Goal: Task Accomplishment & Management: Manage account settings

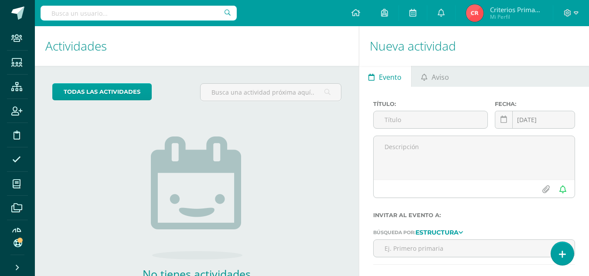
click at [501, 7] on span "Criterios Primaria" at bounding box center [516, 9] width 52 height 9
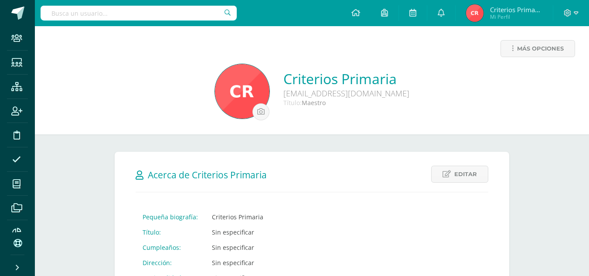
click at [578, 10] on div at bounding box center [571, 13] width 36 height 26
click at [567, 11] on icon at bounding box center [568, 13] width 8 height 8
click at [511, 71] on span "Cerrar sesión" at bounding box center [514, 72] width 39 height 8
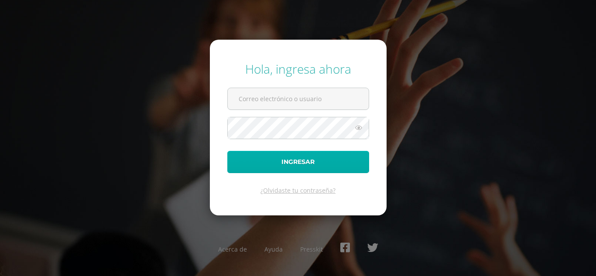
type input "ivargas@bilinguesanjuan.edu.gt"
click at [295, 164] on button "Ingresar" at bounding box center [298, 162] width 142 height 22
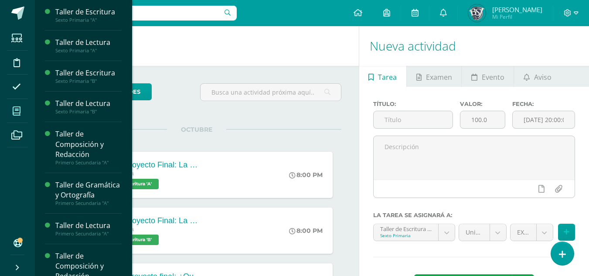
click at [19, 109] on icon at bounding box center [17, 111] width 8 height 9
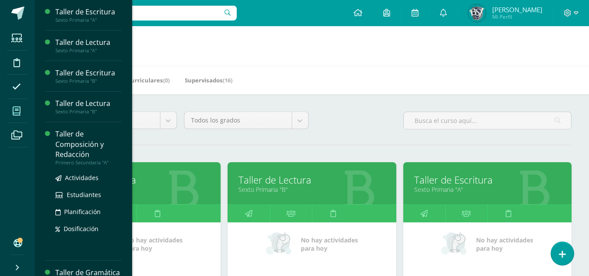
click at [72, 145] on div "Taller de Composición y Redacción" at bounding box center [88, 144] width 66 height 30
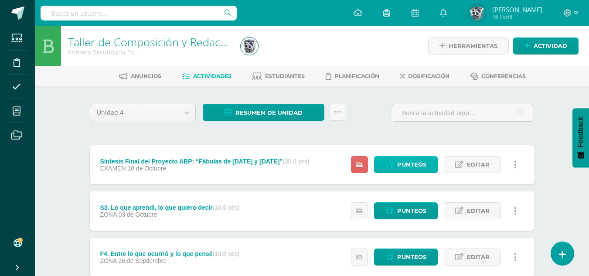
click at [405, 166] on span "Punteos" at bounding box center [411, 165] width 29 height 16
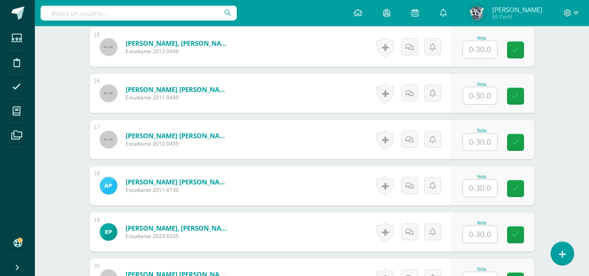
scroll to position [924, 0]
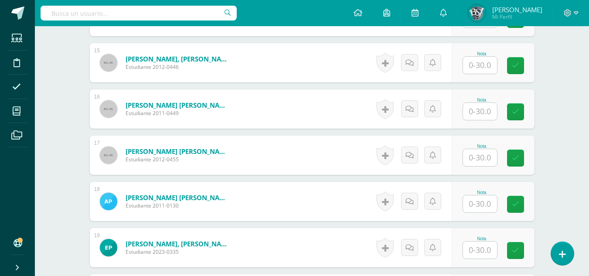
click at [485, 156] on input "text" at bounding box center [480, 157] width 34 height 17
click at [515, 154] on button at bounding box center [515, 155] width 18 height 18
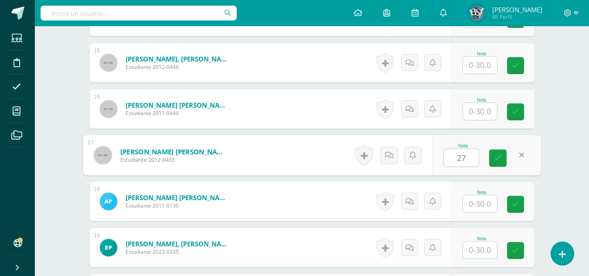
type input "27"
click at [549, 131] on div "¿Estás seguro que quieres eliminar esta actividad? Esto borrará la actividad y …" at bounding box center [312, 19] width 480 height 1713
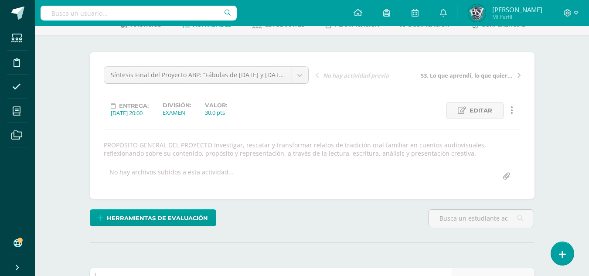
scroll to position [270, 0]
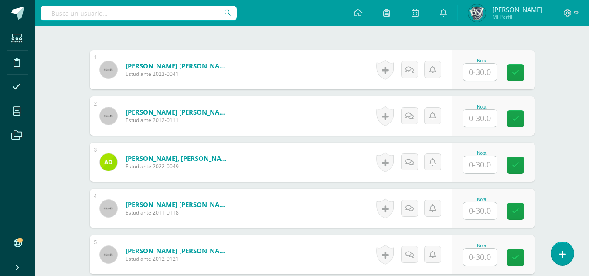
click at [485, 119] on input "text" at bounding box center [480, 118] width 34 height 17
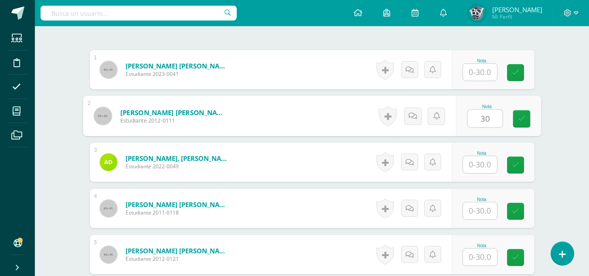
type input "30"
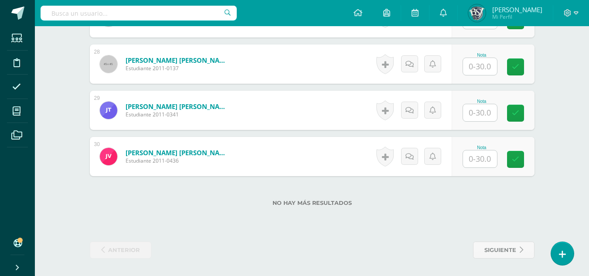
scroll to position [1480, 0]
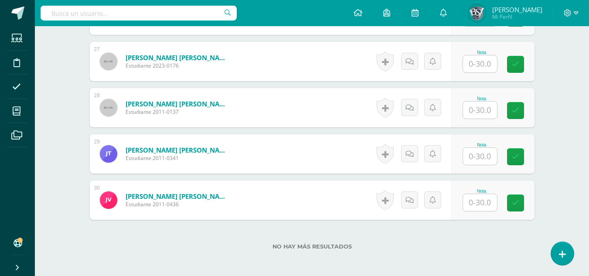
click at [489, 156] on input "text" at bounding box center [480, 156] width 34 height 17
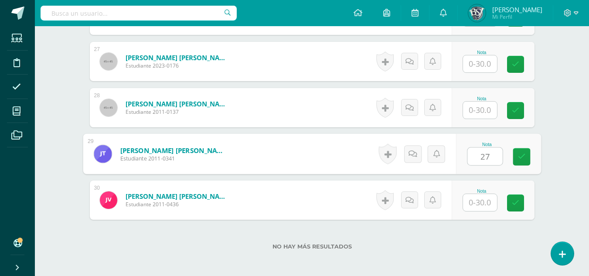
type input "27"
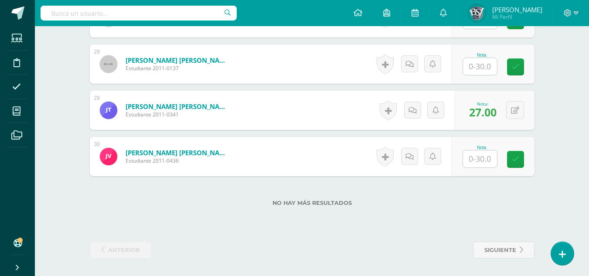
scroll to position [1392, 0]
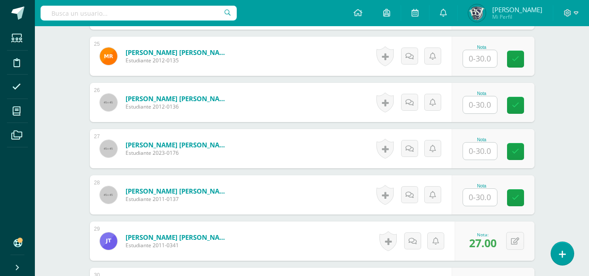
click at [486, 109] on input "text" at bounding box center [480, 104] width 34 height 17
type input "30"
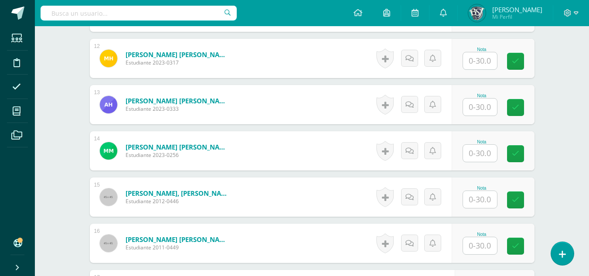
scroll to position [782, 0]
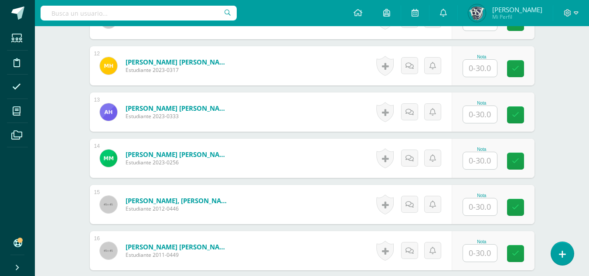
click at [488, 157] on input "text" at bounding box center [480, 160] width 34 height 17
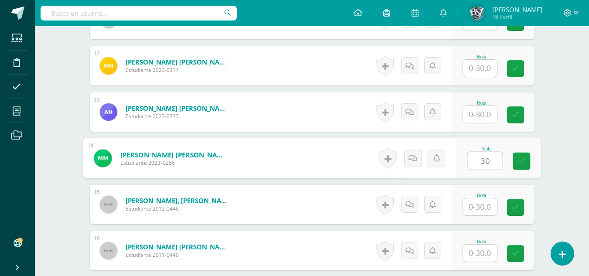
type input "30"
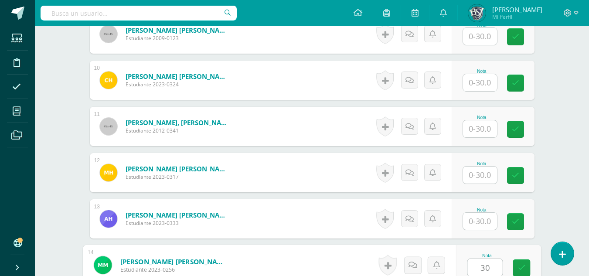
scroll to position [651, 0]
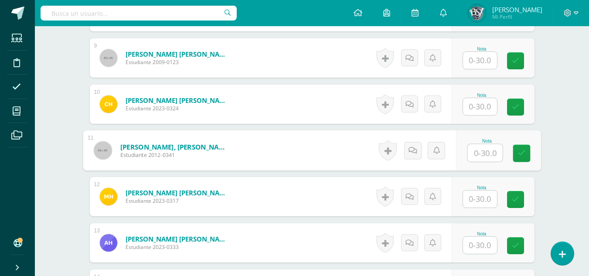
click at [485, 147] on input "text" at bounding box center [485, 152] width 35 height 17
type input "29"
click at [563, 126] on div "Taller de Composición y Redacción Primero Secundaria "A" Herramientas Detalle d…" at bounding box center [312, 261] width 554 height 1773
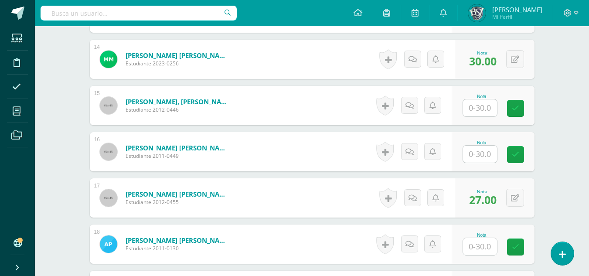
scroll to position [869, 0]
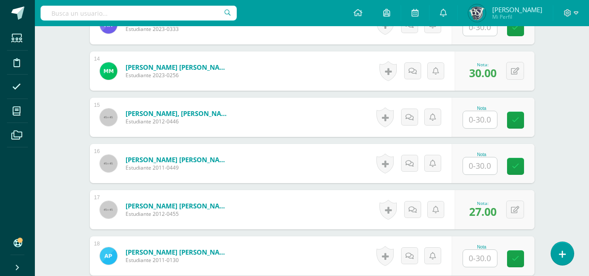
click at [484, 124] on input "text" at bounding box center [480, 119] width 34 height 17
type input "26"
click at [563, 129] on div "Taller de Composición y Redacción Primero Secundaria "A" Herramientas Detalle d…" at bounding box center [312, 43] width 554 height 1773
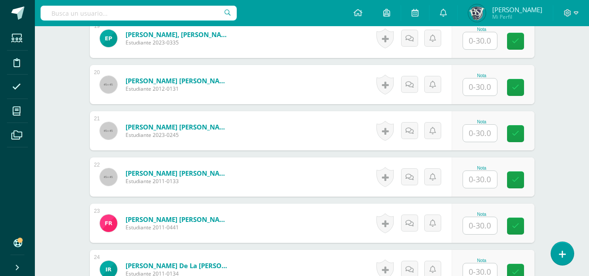
scroll to position [1131, 0]
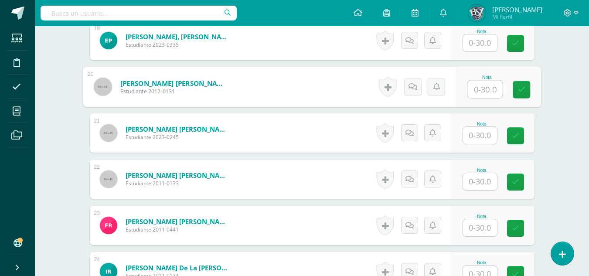
click at [477, 89] on input "text" at bounding box center [485, 89] width 35 height 17
type input "25"
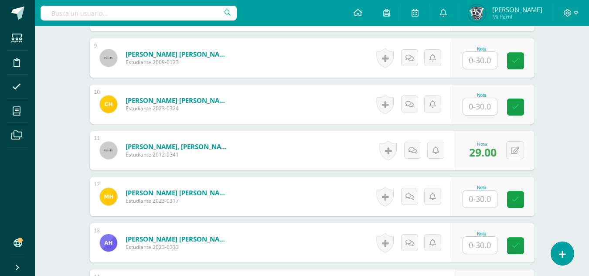
scroll to position [564, 0]
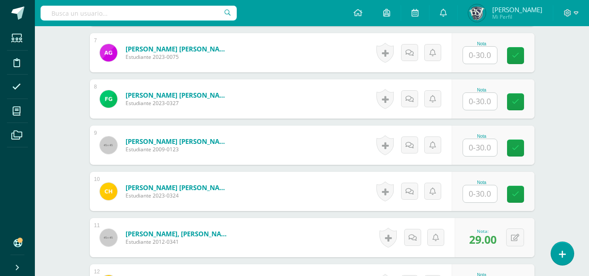
click at [478, 56] on input "text" at bounding box center [480, 55] width 34 height 17
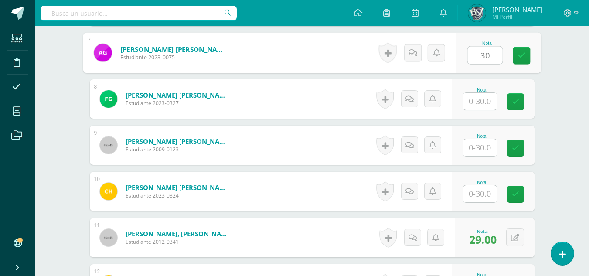
type input "30"
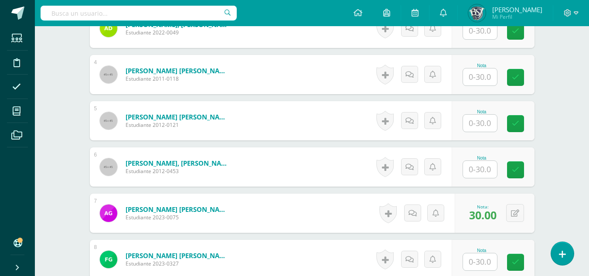
scroll to position [389, 0]
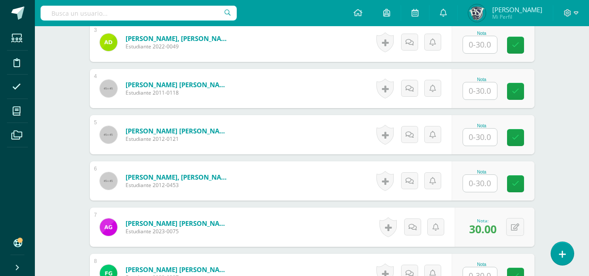
click at [476, 89] on input "text" at bounding box center [480, 90] width 34 height 17
type input "30"
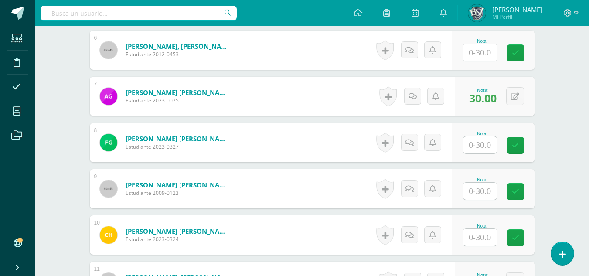
scroll to position [564, 0]
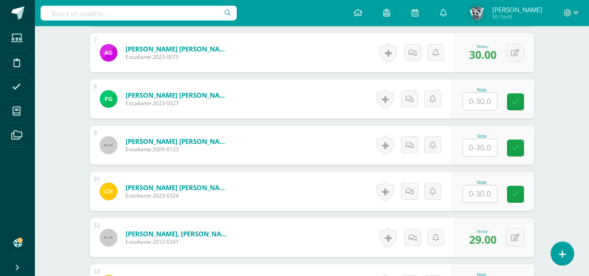
click at [471, 101] on input "text" at bounding box center [480, 101] width 34 height 17
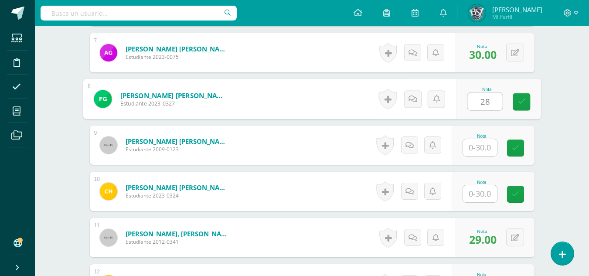
type input "28"
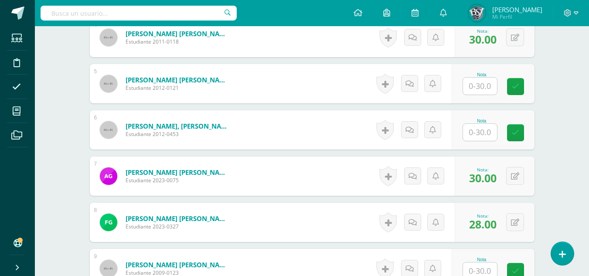
scroll to position [433, 0]
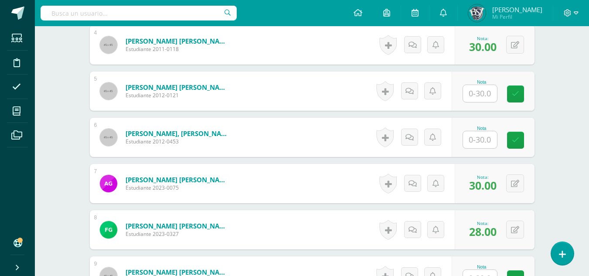
click at [479, 94] on input "text" at bounding box center [480, 93] width 34 height 17
type input "27"
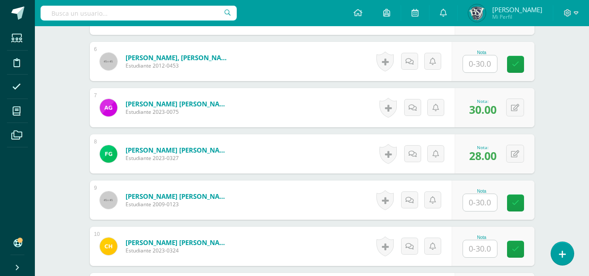
scroll to position [564, 0]
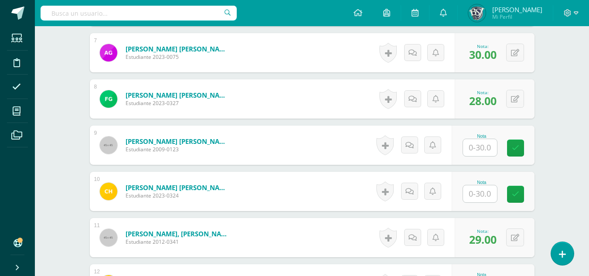
click at [488, 152] on input "text" at bounding box center [480, 147] width 34 height 17
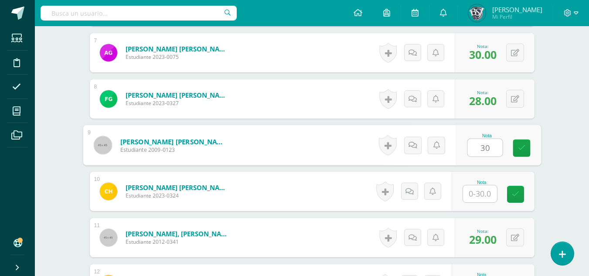
type input "30"
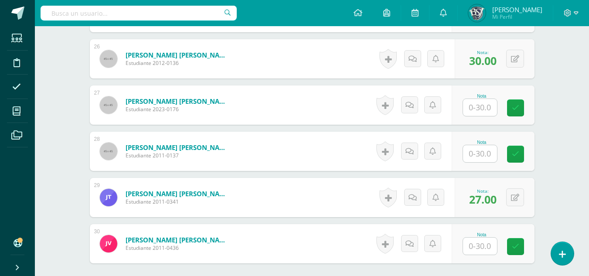
scroll to position [1305, 0]
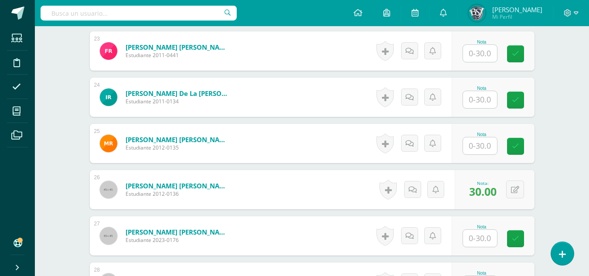
click at [481, 54] on input "text" at bounding box center [480, 53] width 34 height 17
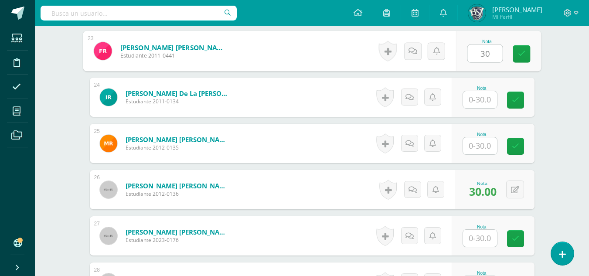
type input "30"
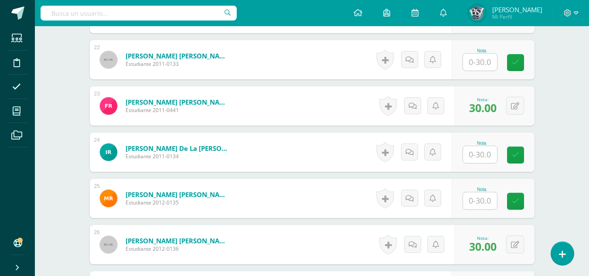
scroll to position [1218, 0]
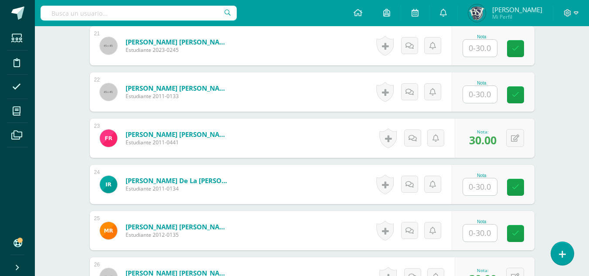
click at [481, 100] on input "text" at bounding box center [480, 94] width 34 height 17
type input "30"
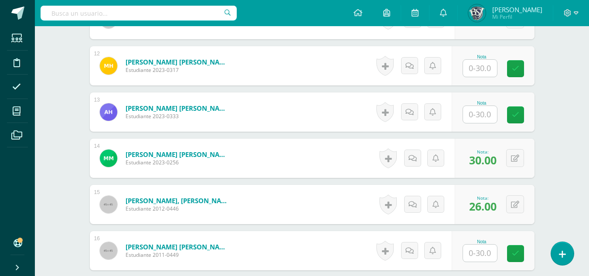
scroll to position [695, 0]
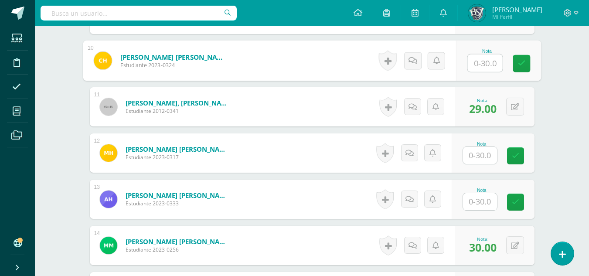
click at [487, 60] on input "text" at bounding box center [485, 63] width 35 height 17
type input "30"
click at [574, 60] on div "Taller de Composición y Redacción Primero Secundaria "A" Herramientas Detalle d…" at bounding box center [312, 217] width 554 height 1773
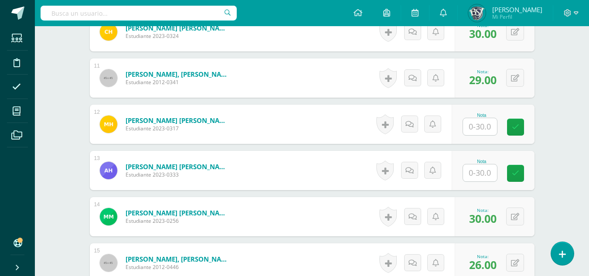
scroll to position [782, 0]
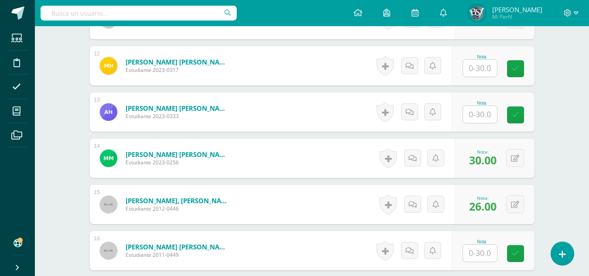
click at [479, 109] on input "text" at bounding box center [480, 114] width 34 height 17
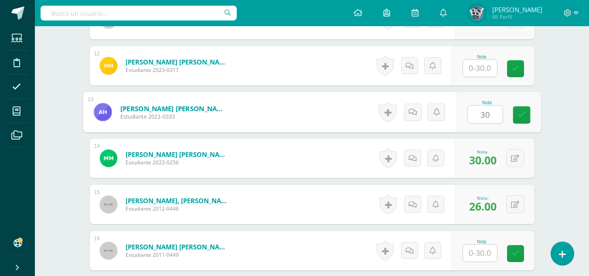
type input "30"
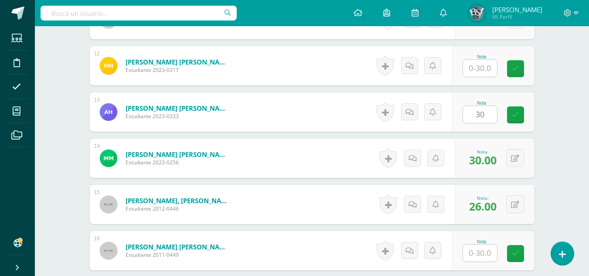
click at [556, 101] on div "Taller de Composición y Redacción Primero Secundaria "A" Herramientas Detalle d…" at bounding box center [312, 130] width 554 height 1773
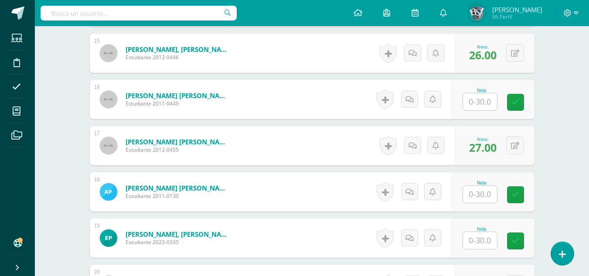
scroll to position [956, 0]
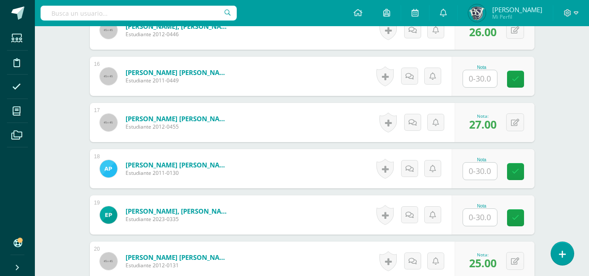
click at [481, 171] on input "text" at bounding box center [480, 171] width 34 height 17
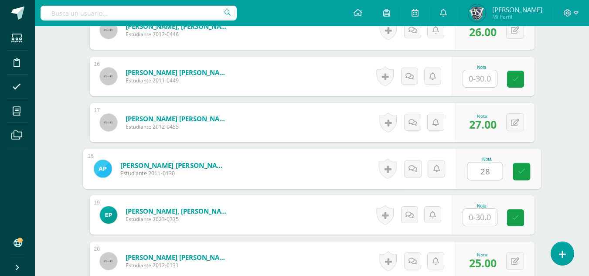
type input "28"
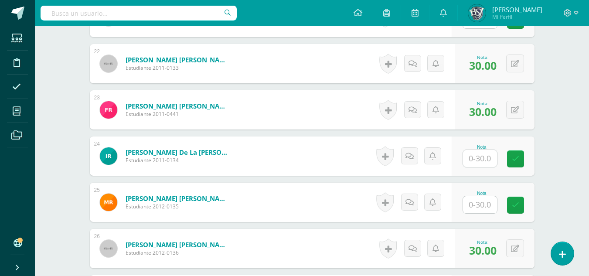
scroll to position [1262, 0]
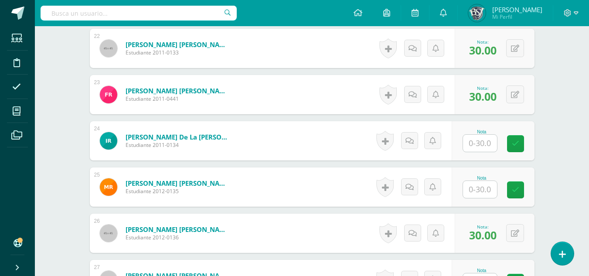
click at [477, 192] on input "text" at bounding box center [480, 189] width 34 height 17
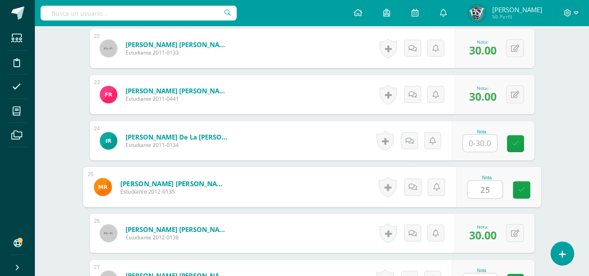
type input "25"
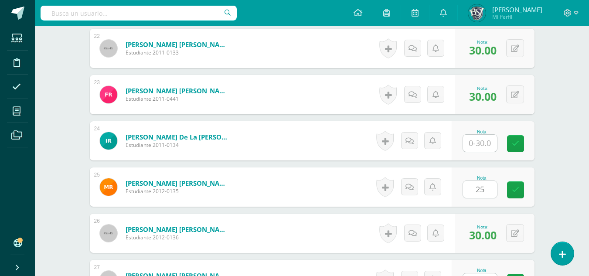
drag, startPoint x: 368, startPoint y: 107, endPoint x: 556, endPoint y: 80, distance: 189.9
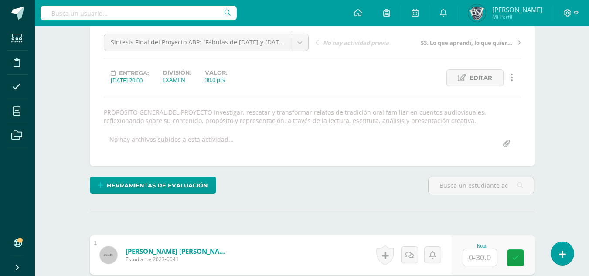
scroll to position [215, 0]
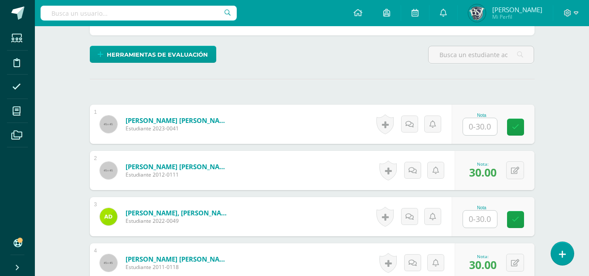
click at [484, 125] on input "text" at bounding box center [480, 126] width 34 height 17
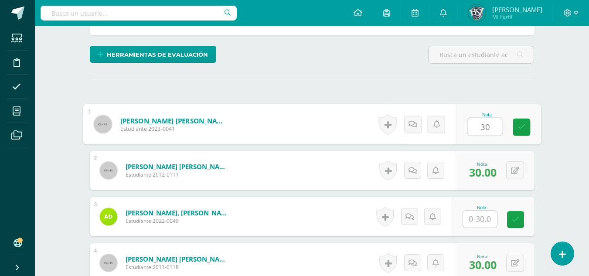
type input "30"
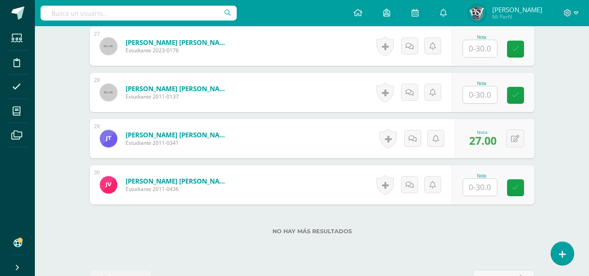
scroll to position [1480, 0]
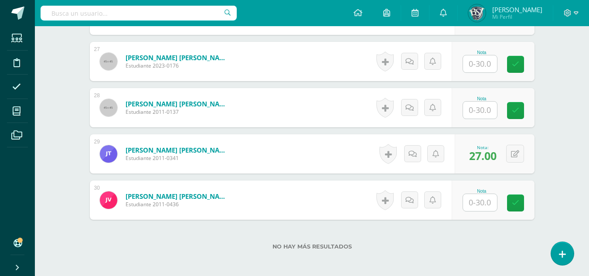
click at [474, 201] on input "text" at bounding box center [480, 202] width 34 height 17
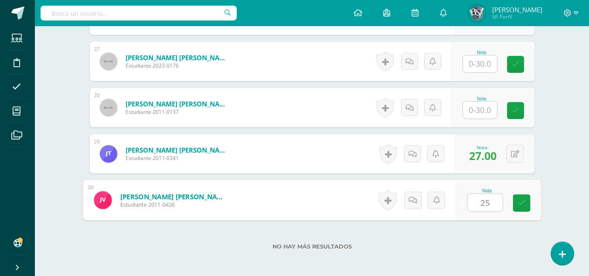
type input "25"
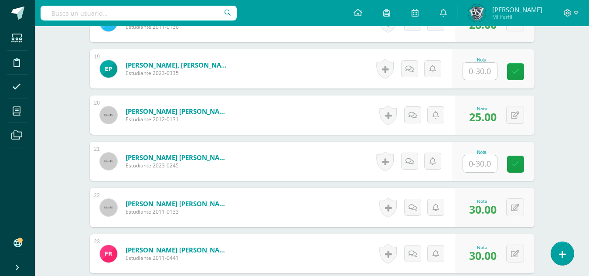
scroll to position [1087, 0]
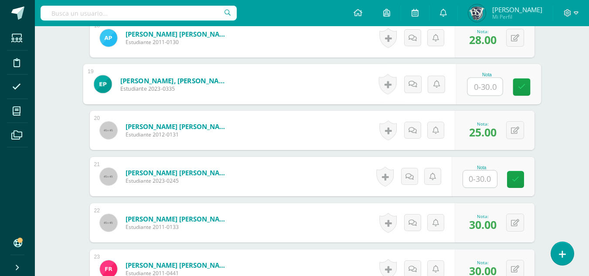
click at [493, 83] on input "text" at bounding box center [485, 86] width 35 height 17
type input "30"
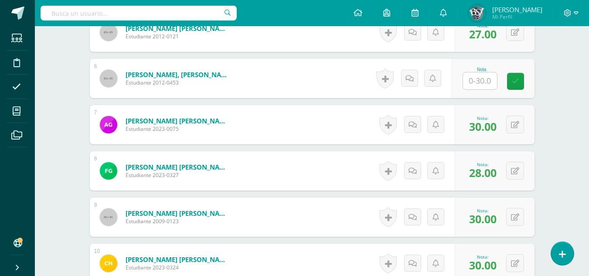
scroll to position [477, 0]
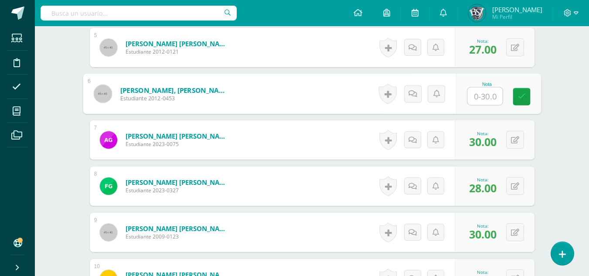
click at [488, 91] on input "text" at bounding box center [485, 96] width 35 height 17
type input "25"
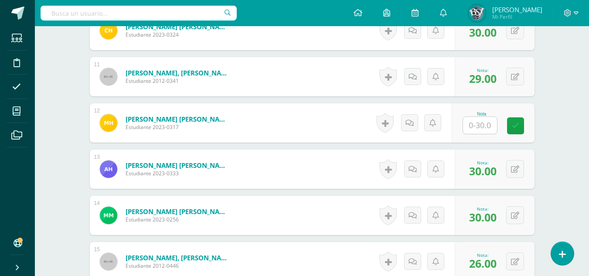
scroll to position [738, 0]
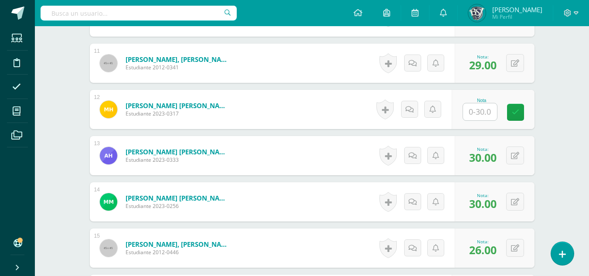
click at [482, 113] on input "text" at bounding box center [480, 111] width 34 height 17
click at [573, 96] on div "Taller de Composición y Redacción Primero Secundaria "A" Herramientas Detalle d…" at bounding box center [312, 174] width 554 height 1773
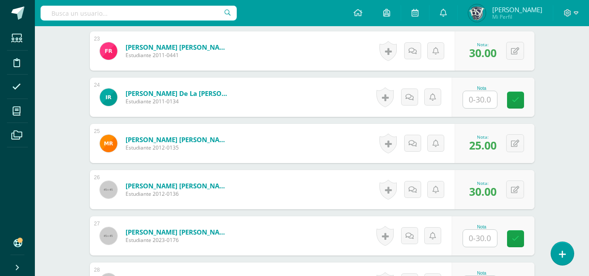
scroll to position [1349, 0]
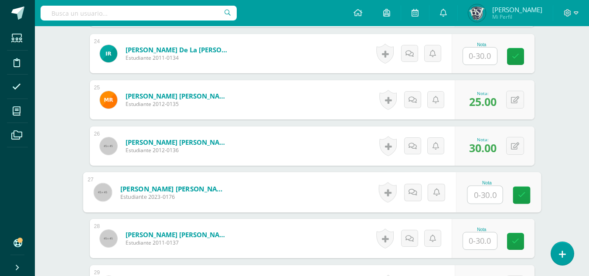
click at [480, 197] on input "text" at bounding box center [485, 194] width 35 height 17
type input "25"
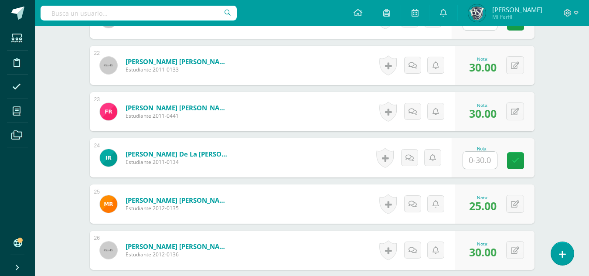
scroll to position [1262, 0]
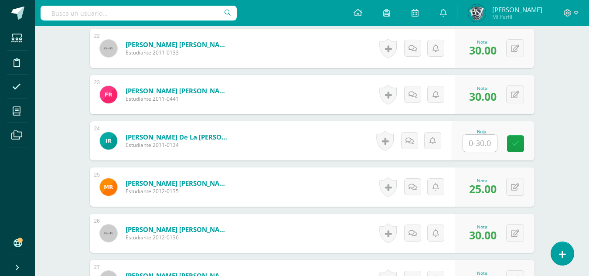
click at [482, 147] on input "text" at bounding box center [480, 143] width 34 height 17
type input "30"
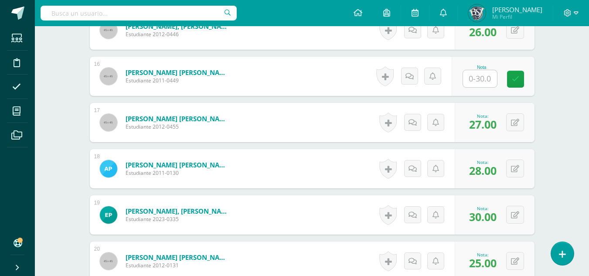
scroll to position [913, 0]
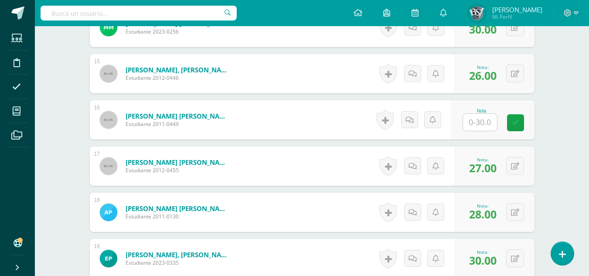
click at [481, 125] on input "text" at bounding box center [480, 122] width 34 height 17
type input "25"
click at [567, 102] on div "Taller de Composición y Redacción Primero Secundaria "A" Herramientas Detalle d…" at bounding box center [312, -1] width 554 height 1773
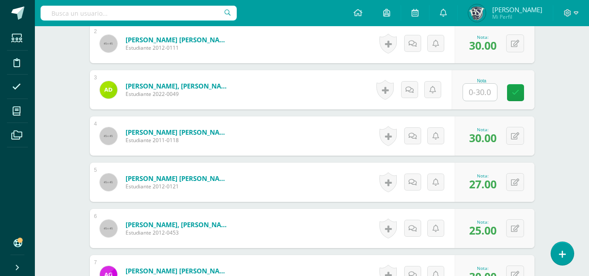
scroll to position [259, 0]
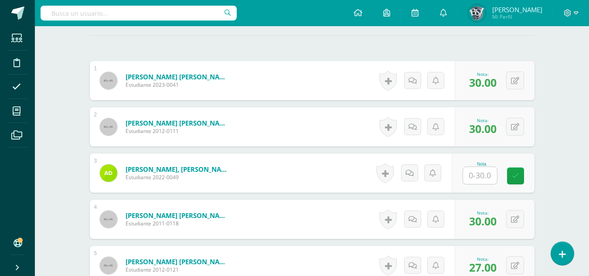
click at [478, 175] on input "text" at bounding box center [480, 175] width 34 height 17
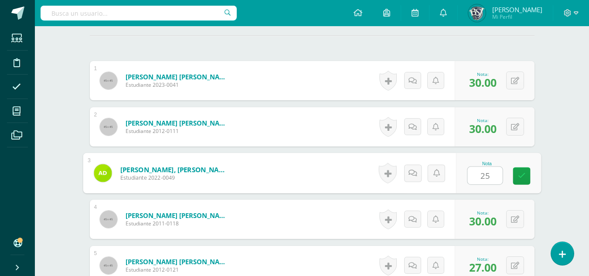
type input "25"
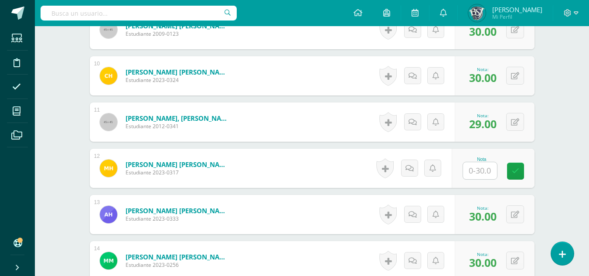
scroll to position [695, 0]
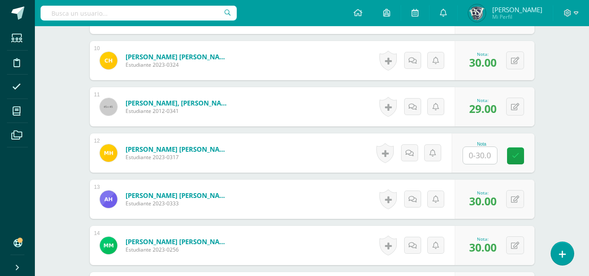
click at [481, 157] on input "text" at bounding box center [480, 155] width 34 height 17
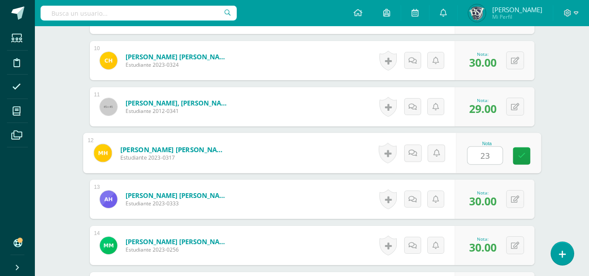
type input "23"
click at [572, 72] on div "Taller de Composición y Redacción Primero Secundaria "A" Herramientas Detalle d…" at bounding box center [312, 217] width 554 height 1773
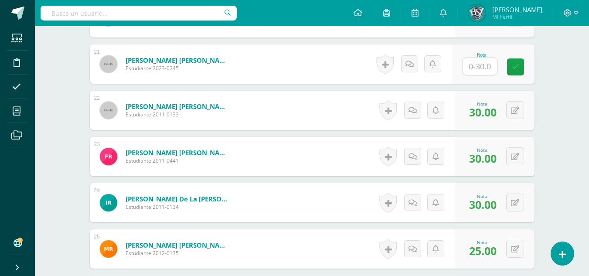
scroll to position [1087, 0]
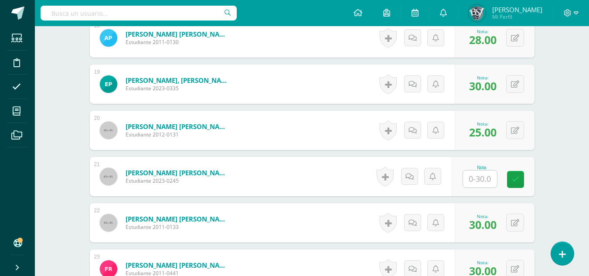
click at [483, 179] on input "text" at bounding box center [480, 179] width 34 height 17
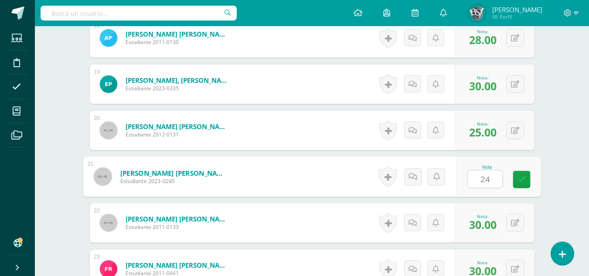
type input "24"
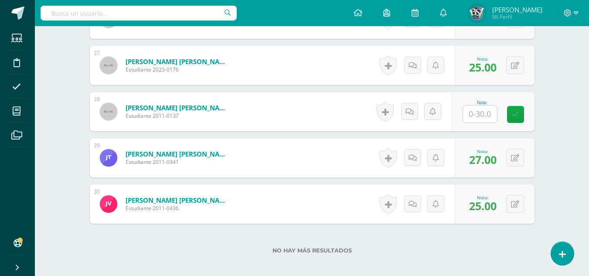
scroll to position [1480, 0]
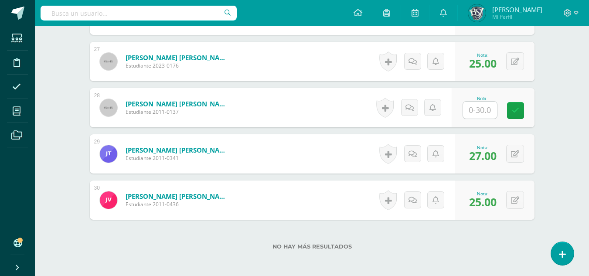
click at [479, 112] on input "text" at bounding box center [480, 110] width 34 height 17
type input "25"
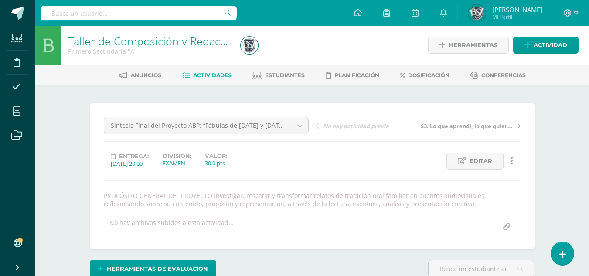
scroll to position [0, 0]
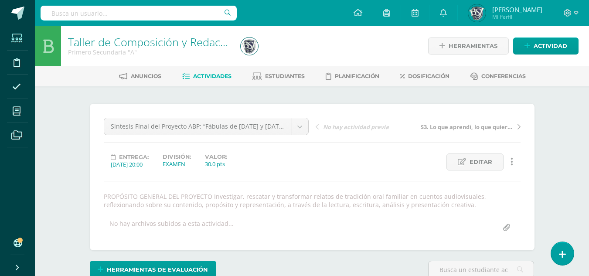
click at [16, 36] on icon at bounding box center [16, 38] width 11 height 9
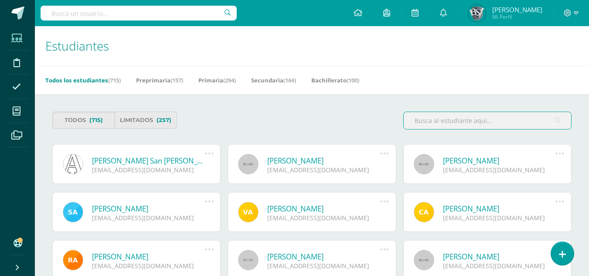
click at [440, 124] on input "text" at bounding box center [487, 120] width 167 height 17
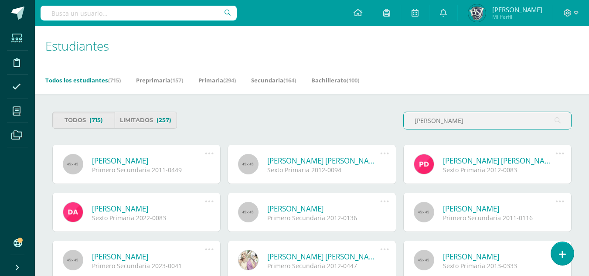
type input "Morales Gonzalez"
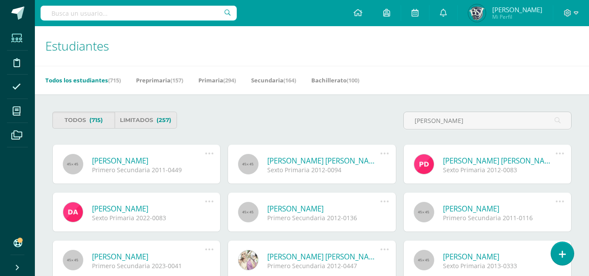
click at [147, 160] on link "André José Morales González" at bounding box center [148, 161] width 113 height 10
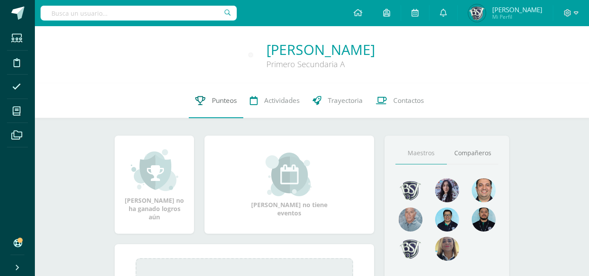
click at [218, 101] on span "Punteos" at bounding box center [224, 100] width 25 height 9
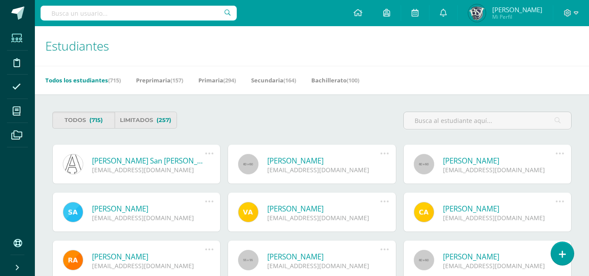
drag, startPoint x: 515, startPoint y: 120, endPoint x: 400, endPoint y: 123, distance: 114.3
click at [400, 123] on div at bounding box center [487, 124] width 175 height 25
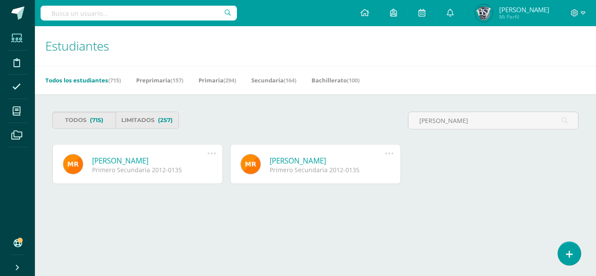
type input "Roldan Giron"
click at [148, 160] on link "[PERSON_NAME]" at bounding box center [149, 161] width 115 height 10
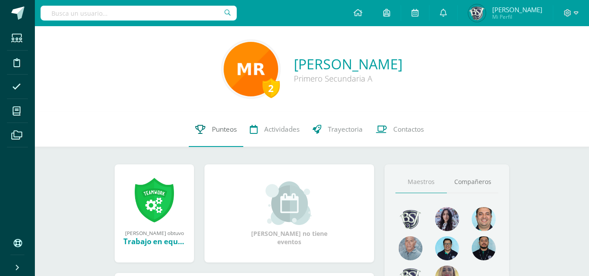
click at [221, 129] on span "Punteos" at bounding box center [224, 129] width 25 height 9
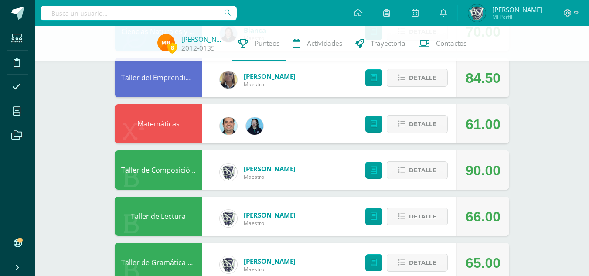
scroll to position [126, 0]
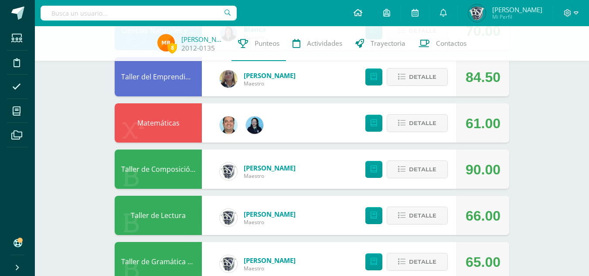
click at [362, 9] on icon at bounding box center [358, 13] width 9 height 8
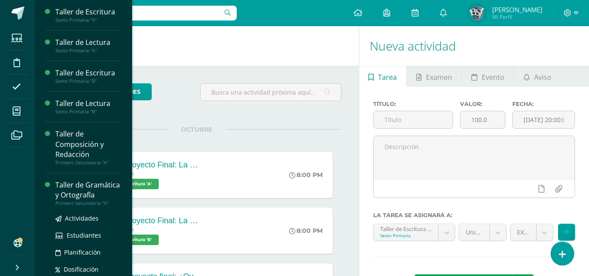
click at [70, 191] on div "Taller de Gramática y Ortografía" at bounding box center [88, 190] width 66 height 20
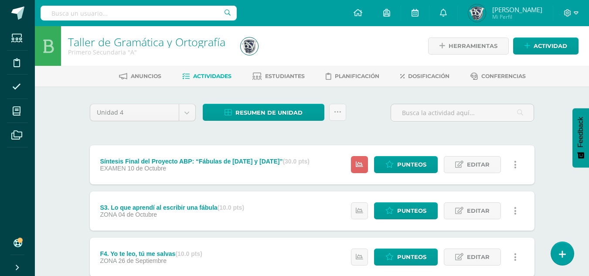
click at [516, 166] on icon at bounding box center [515, 165] width 3 height 10
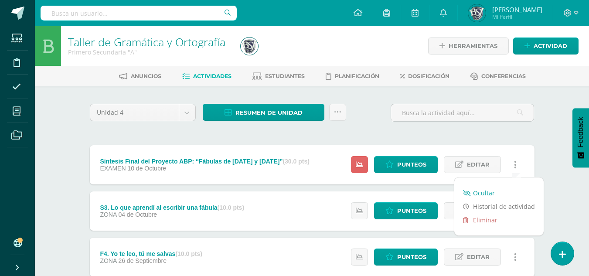
click at [484, 191] on link "Ocultar" at bounding box center [498, 193] width 89 height 14
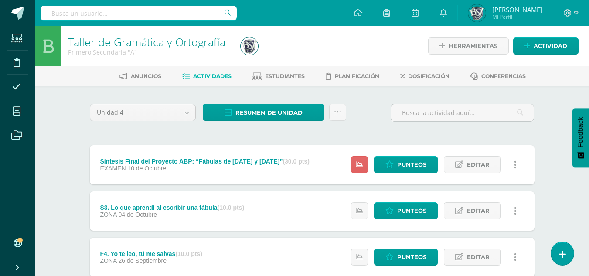
click at [515, 210] on icon at bounding box center [515, 211] width 3 height 10
click at [514, 164] on link at bounding box center [515, 164] width 17 height 17
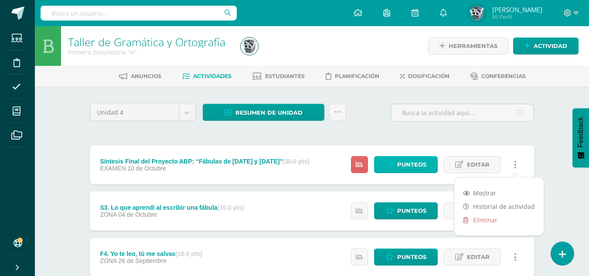
click at [398, 164] on span "Punteos" at bounding box center [411, 165] width 29 height 16
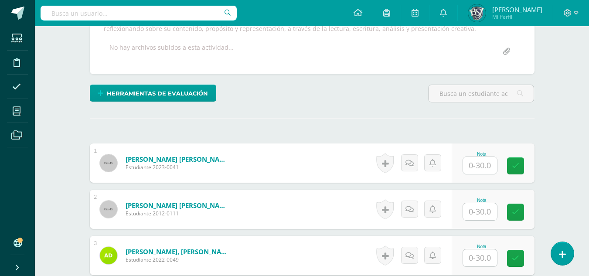
scroll to position [182, 0]
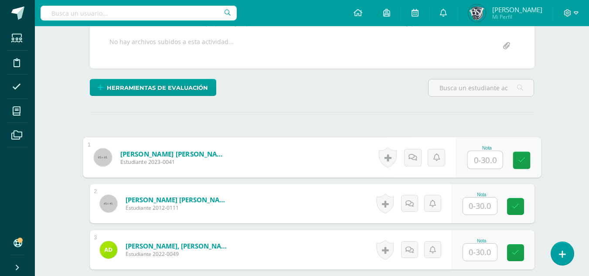
click at [484, 155] on input "text" at bounding box center [485, 159] width 35 height 17
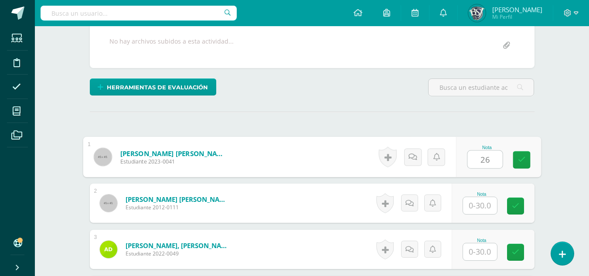
type input "26"
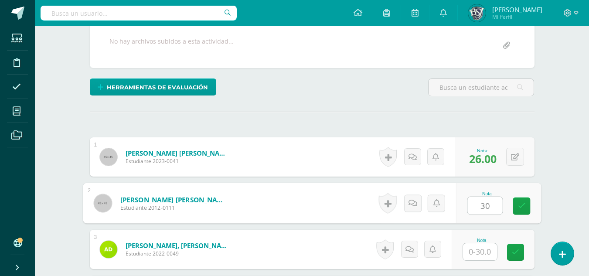
type input "30"
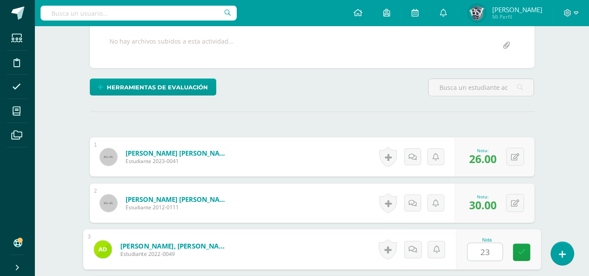
type input "23"
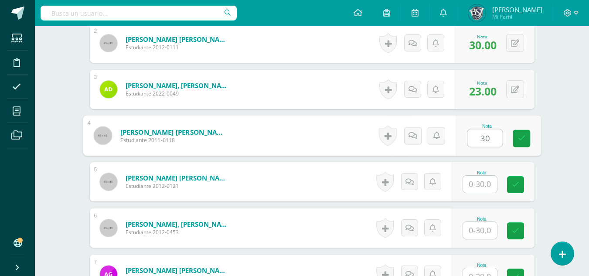
type input "30"
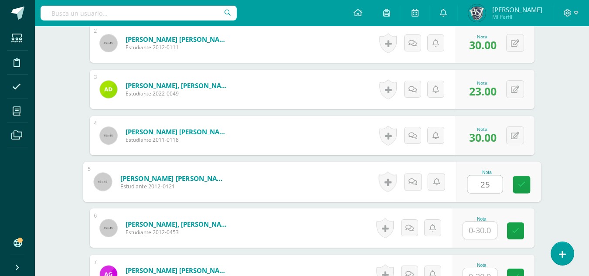
type input "25"
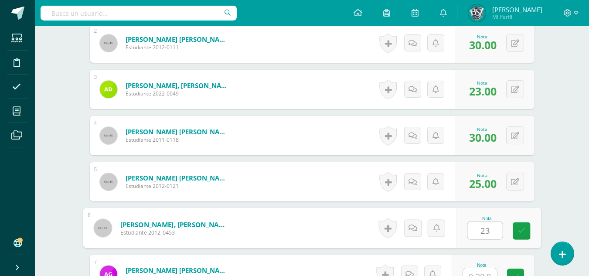
type input "23"
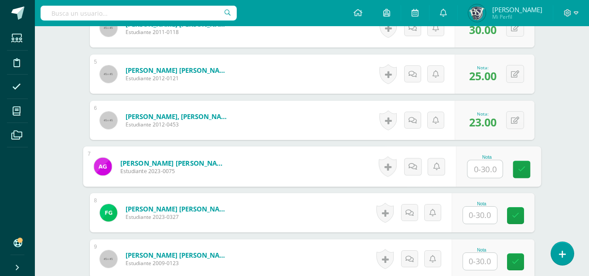
scroll to position [482, 0]
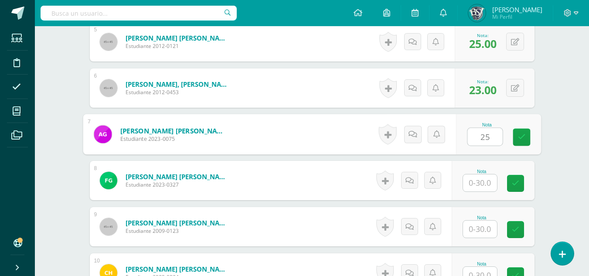
type input "25"
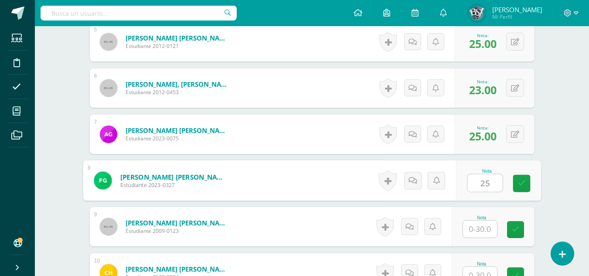
type input "25"
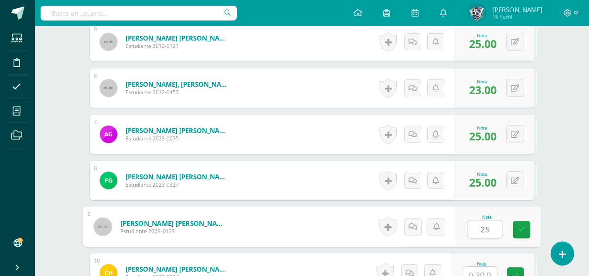
type input "25"
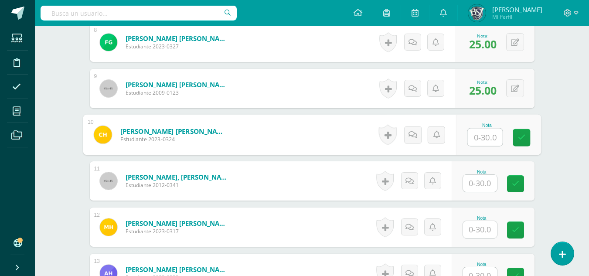
scroll to position [621, 0]
type input "30"
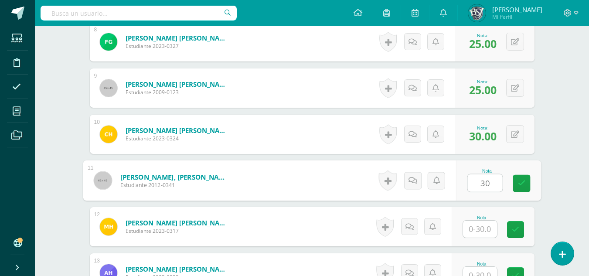
type input "30"
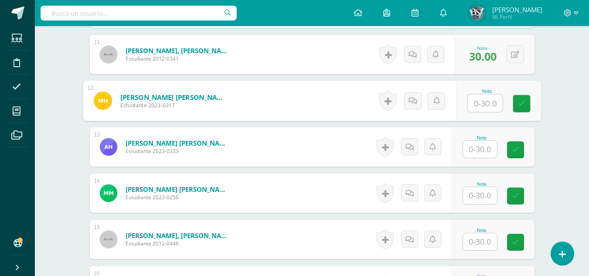
scroll to position [752, 0]
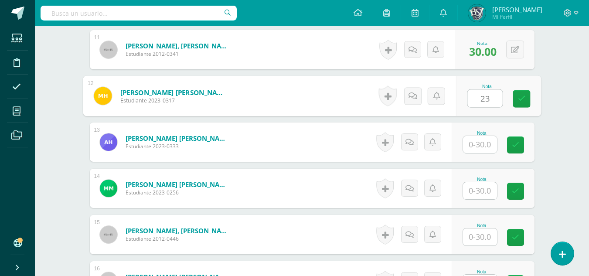
type input "23"
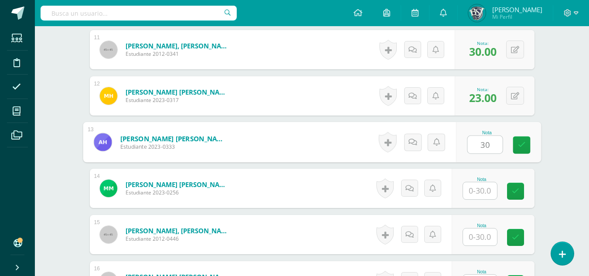
type input "30"
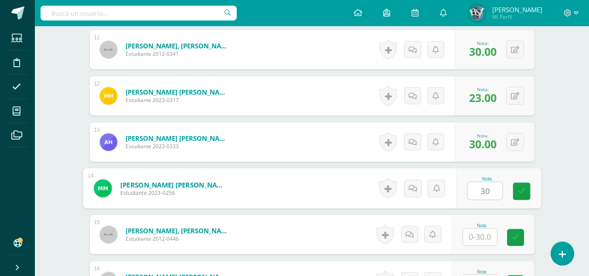
type input "30"
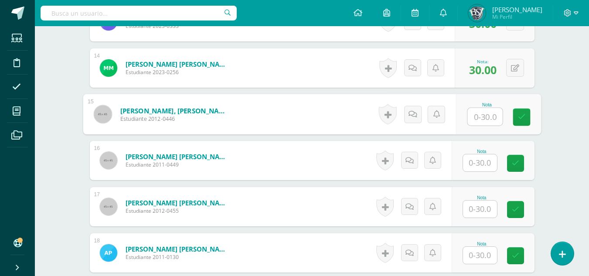
scroll to position [883, 0]
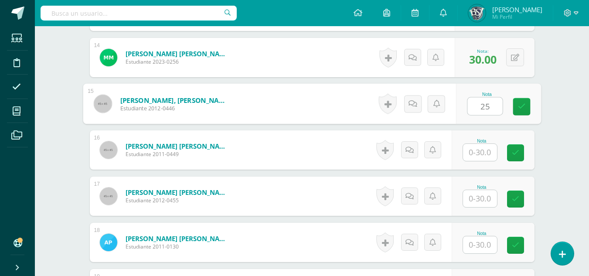
type input "25"
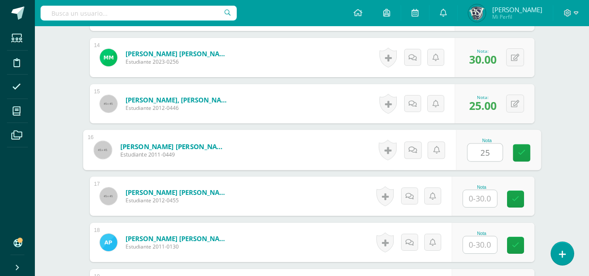
type input "25"
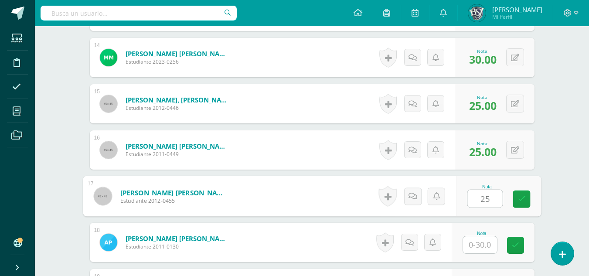
type input "25"
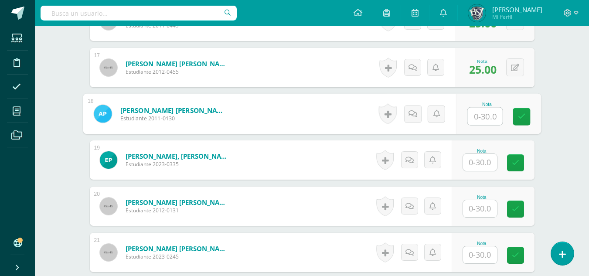
scroll to position [1014, 0]
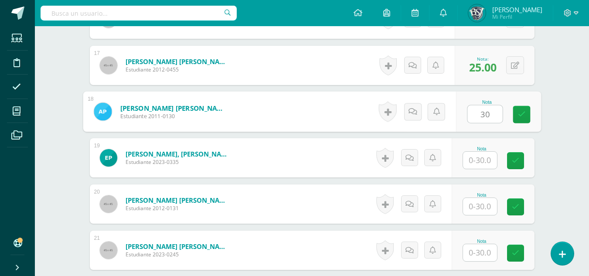
type input "30"
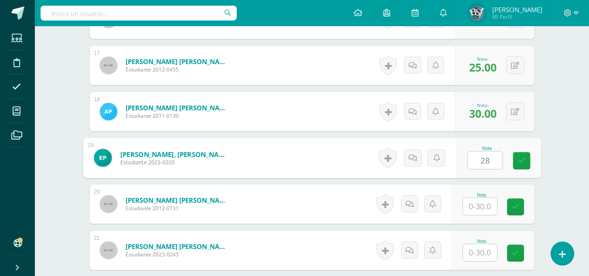
type input "28"
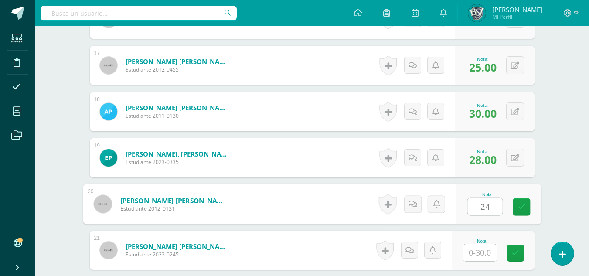
type input "24"
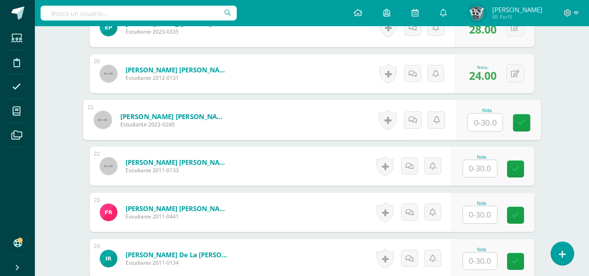
scroll to position [1144, 0]
type input "25"
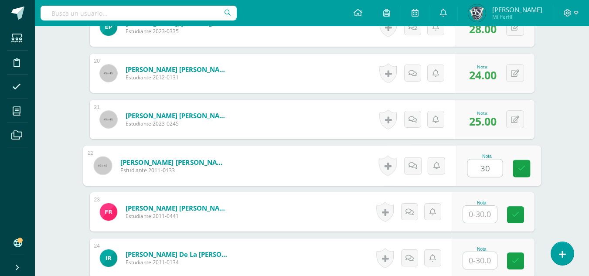
type input "30"
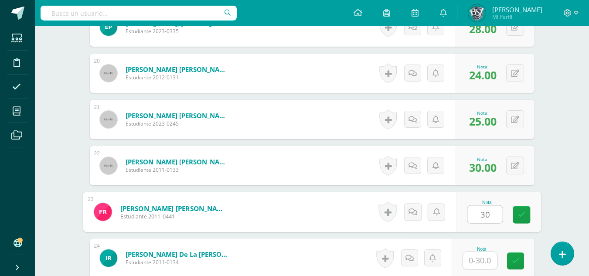
type input "30"
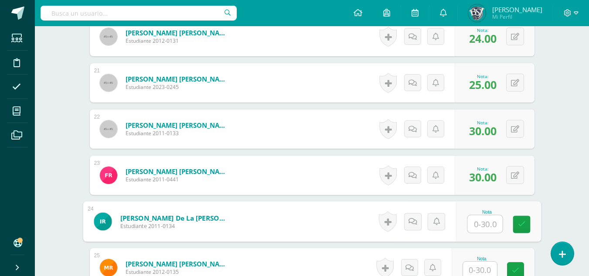
scroll to position [1275, 0]
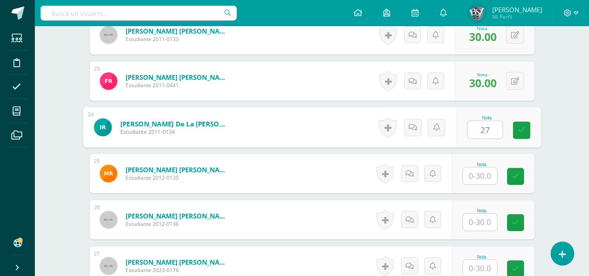
type input "27"
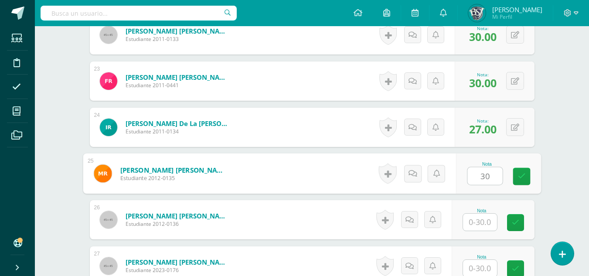
type input "30"
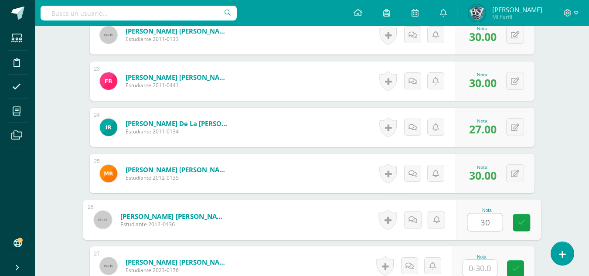
type input "30"
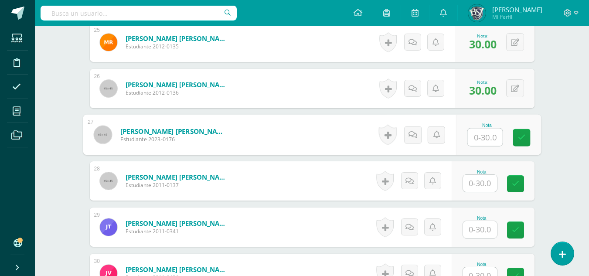
scroll to position [1407, 0]
type input "24"
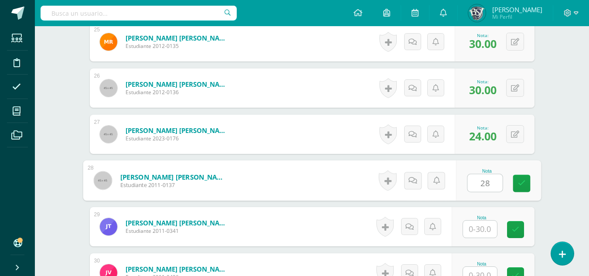
type input "28"
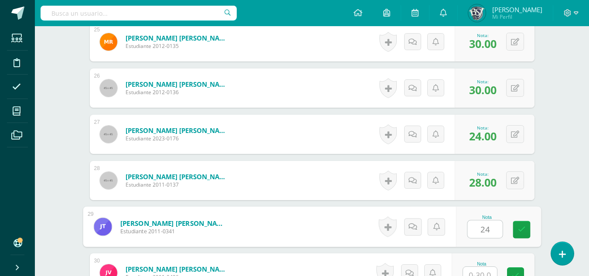
type input "24"
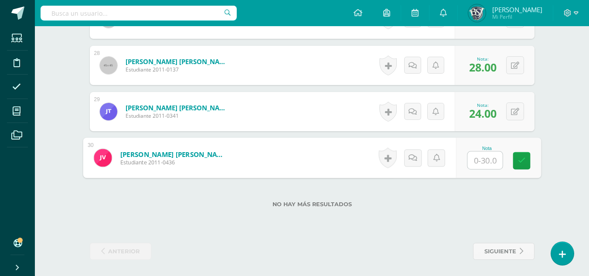
scroll to position [1523, 0]
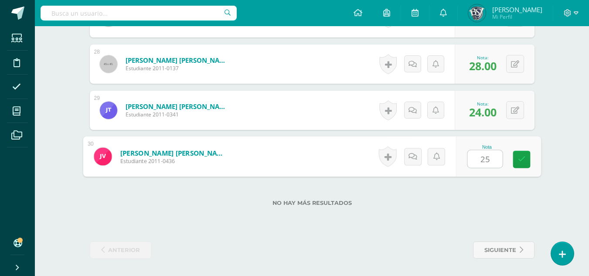
type input "25"
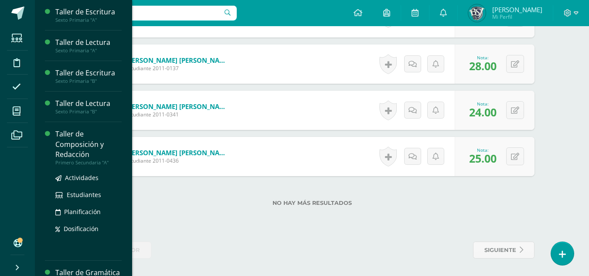
click at [80, 141] on div "Taller de Composición y Redacción" at bounding box center [88, 144] width 66 height 30
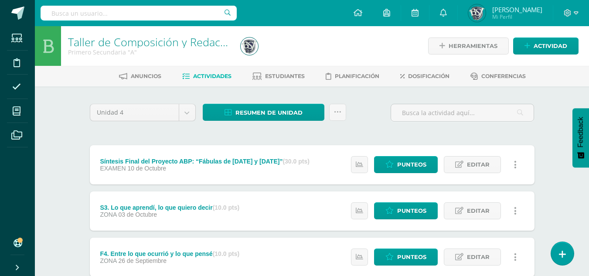
click at [520, 161] on link at bounding box center [515, 164] width 17 height 17
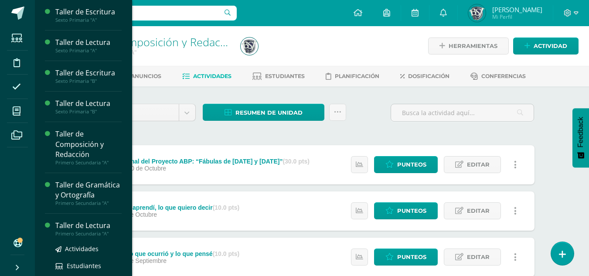
click at [77, 231] on div "Taller de Lectura" at bounding box center [88, 226] width 66 height 10
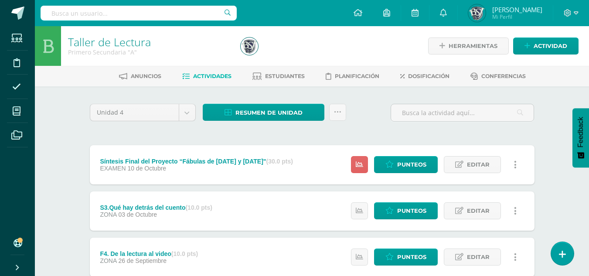
click at [519, 164] on link at bounding box center [515, 164] width 17 height 17
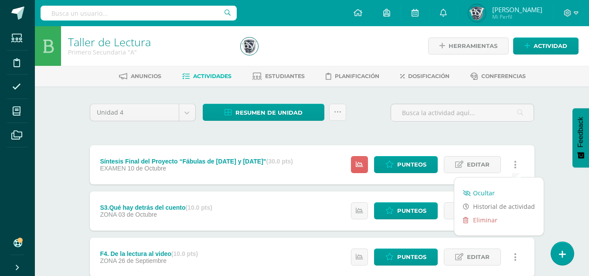
click at [496, 191] on link "Ocultar" at bounding box center [498, 193] width 89 height 14
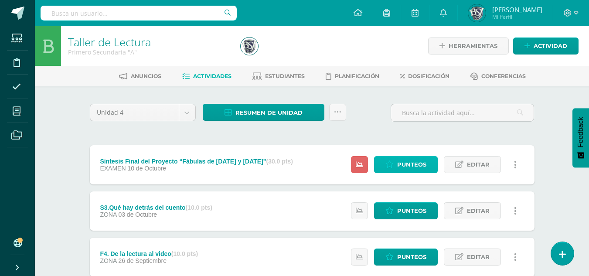
click at [408, 163] on span "Punteos" at bounding box center [411, 165] width 29 height 16
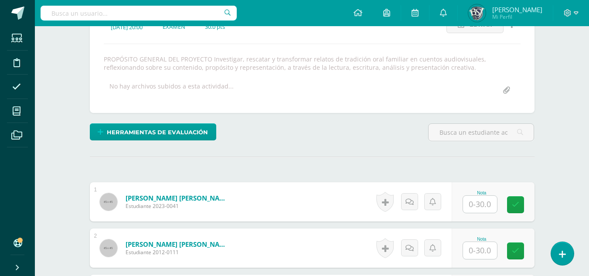
scroll to position [225, 0]
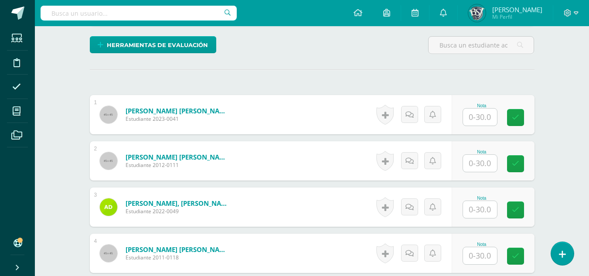
click at [485, 125] on input "text" at bounding box center [480, 117] width 34 height 17
type input "28"
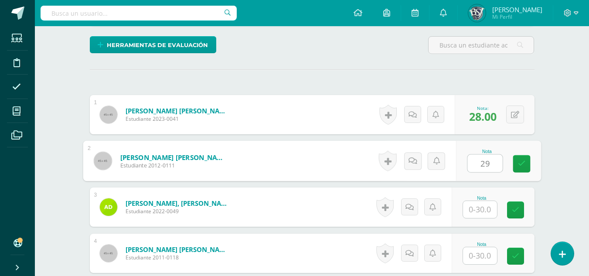
type input "29"
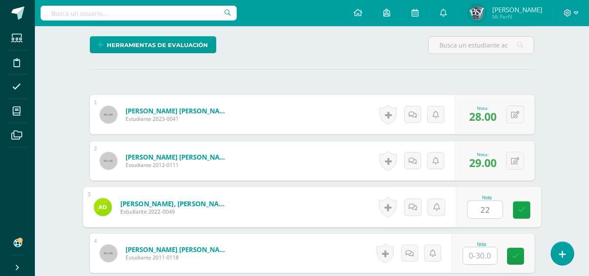
type input "22"
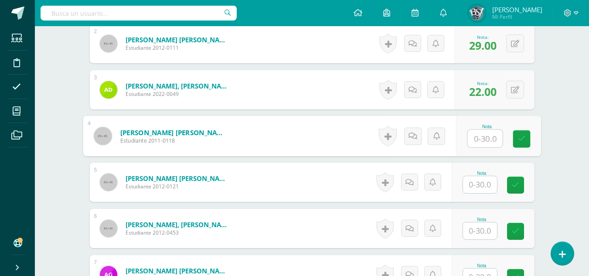
scroll to position [355, 0]
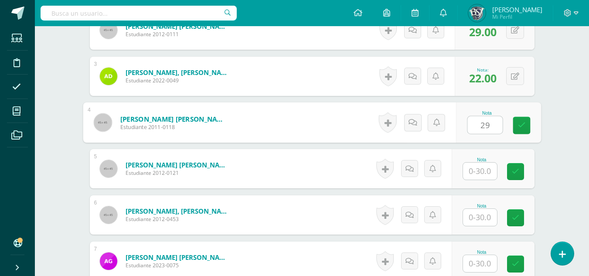
type input "29"
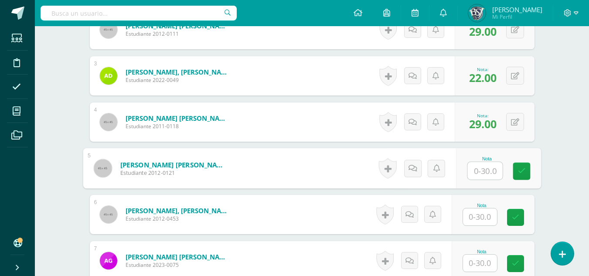
scroll to position [356, 0]
type input "23"
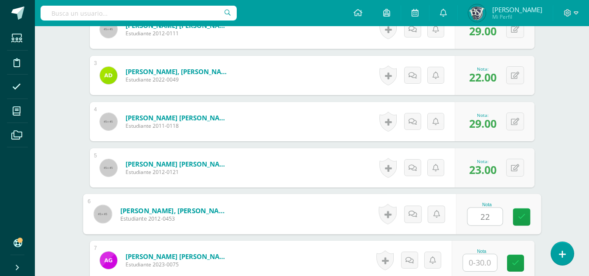
type input "22"
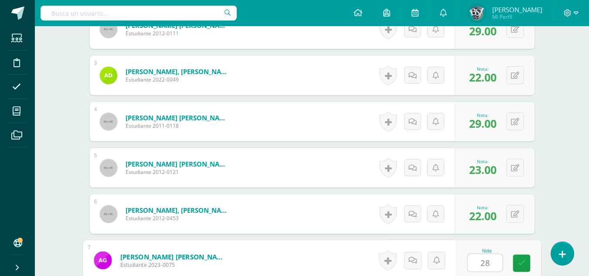
type input "28"
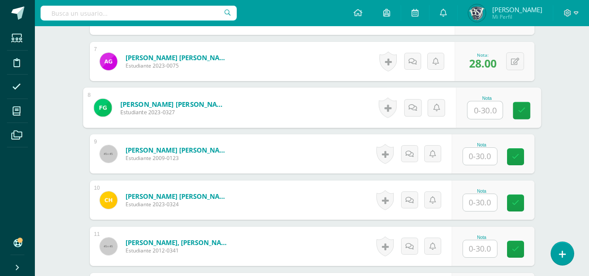
scroll to position [571, 0]
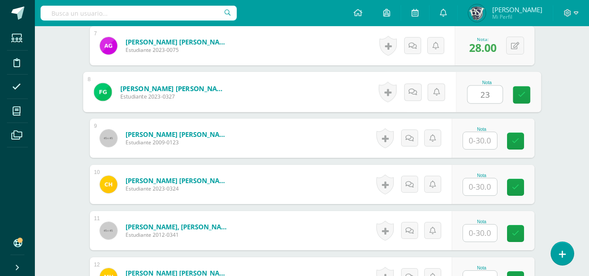
type input "23"
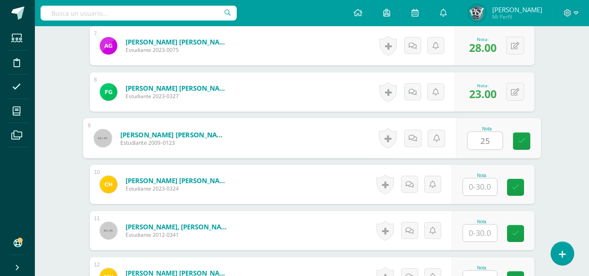
type input "25"
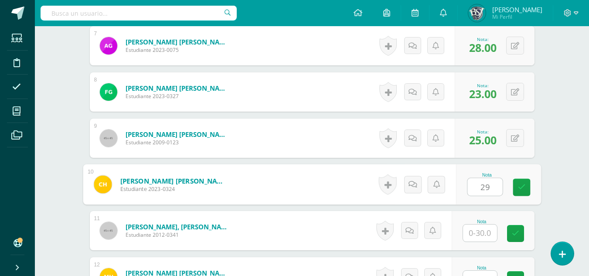
type input "29"
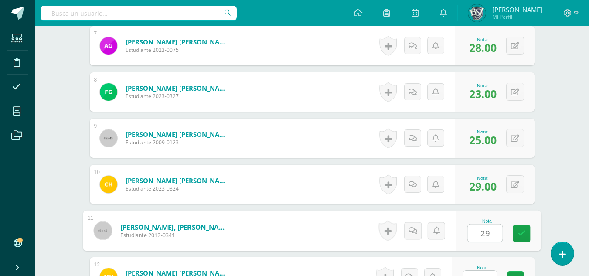
type input "29"
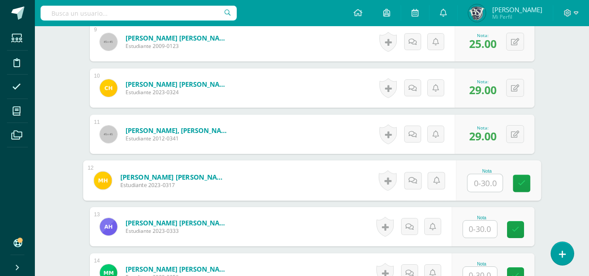
scroll to position [670, 0]
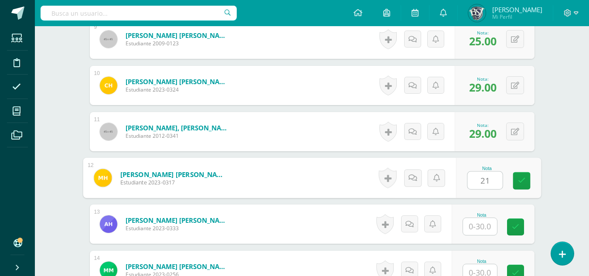
type input "21"
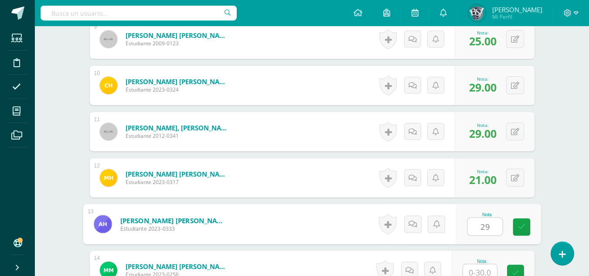
type input "29"
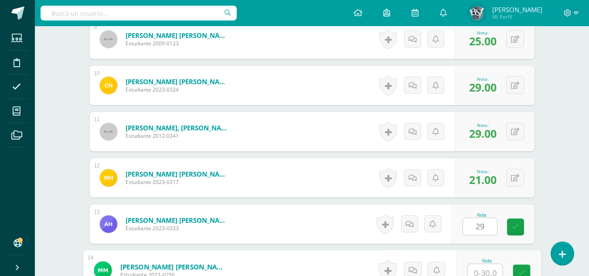
scroll to position [675, 0]
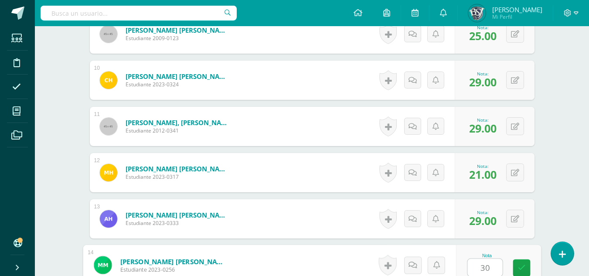
type input "30"
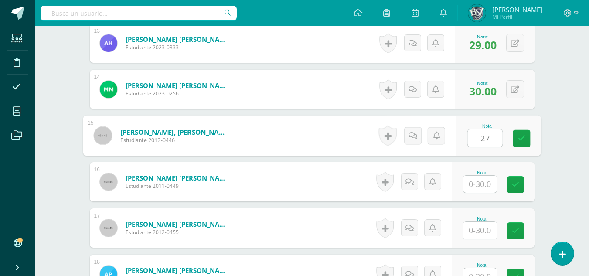
type input "27"
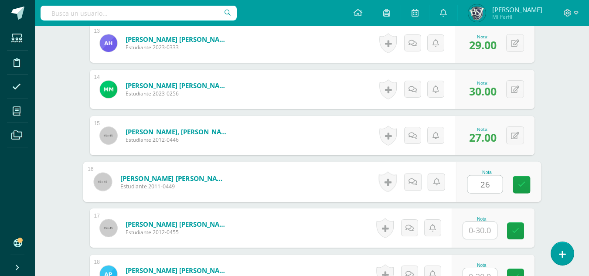
type input "26"
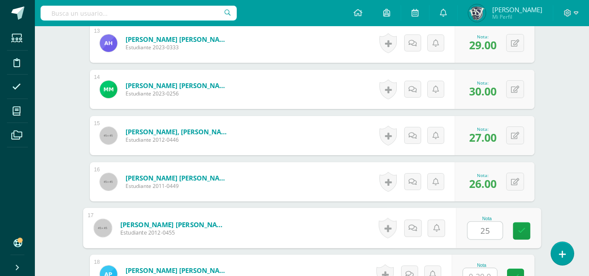
type input "25"
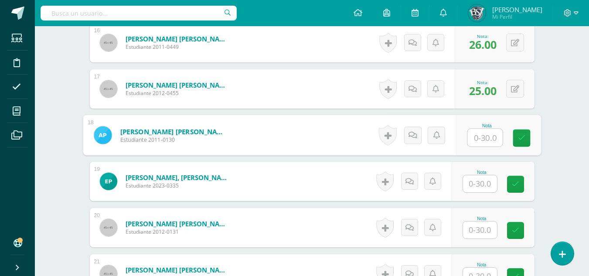
scroll to position [991, 0]
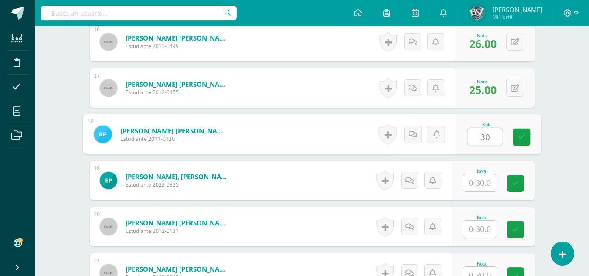
type input "30"
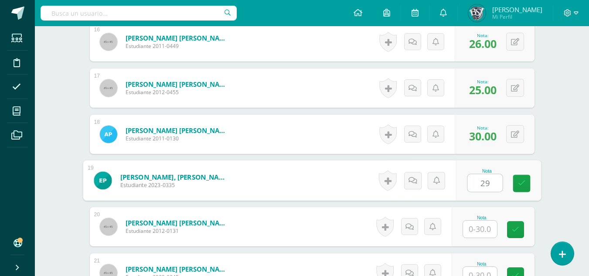
type input "29"
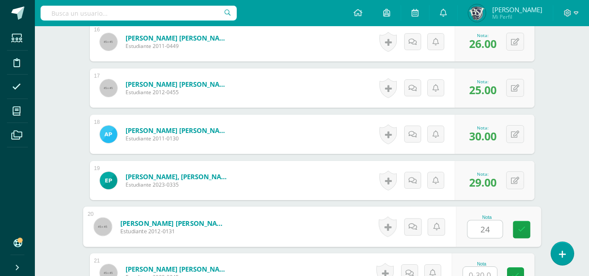
type input "24"
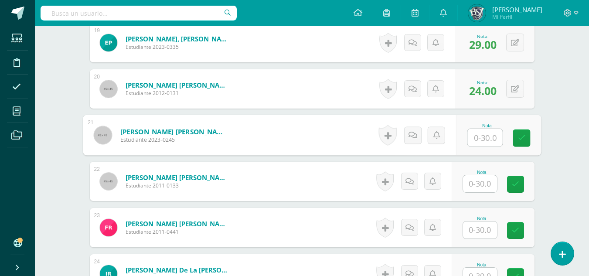
scroll to position [1130, 0]
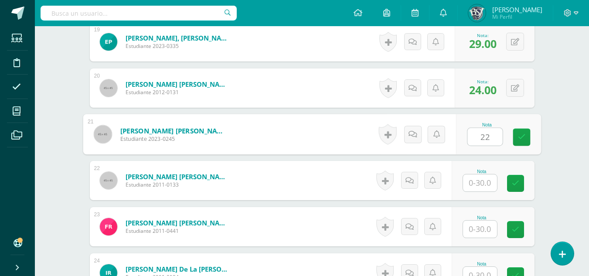
type input "22"
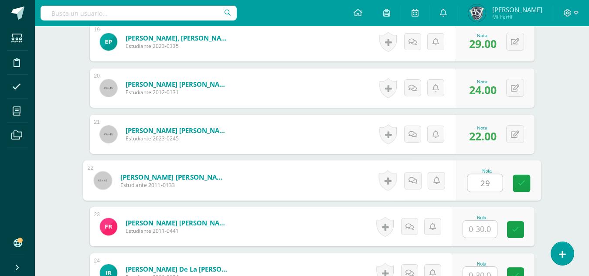
type input "29"
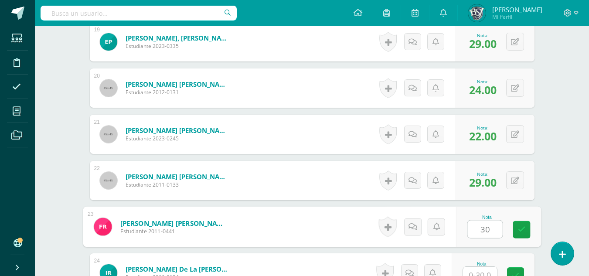
type input "30"
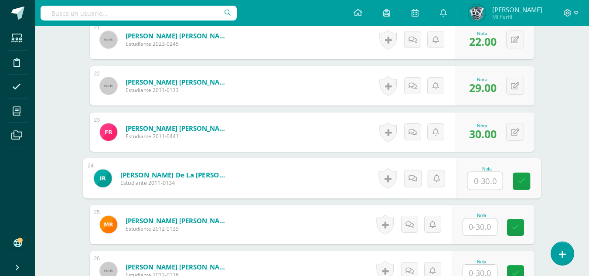
scroll to position [1225, 0]
type input "25"
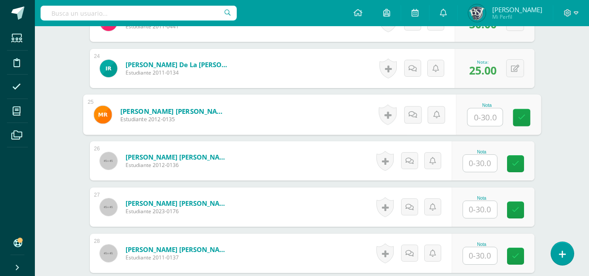
scroll to position [1355, 0]
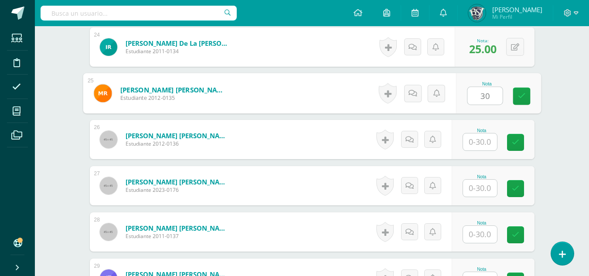
type input "30"
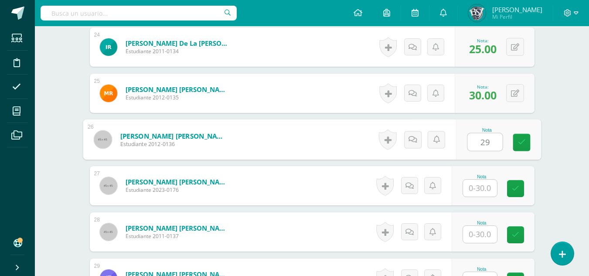
type input "29"
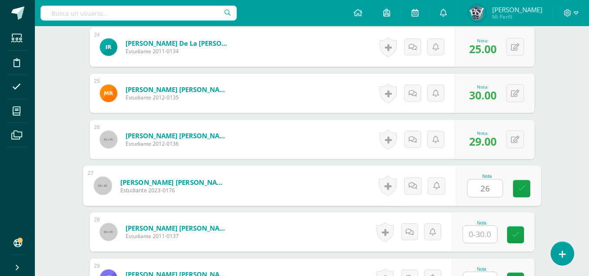
type input "26"
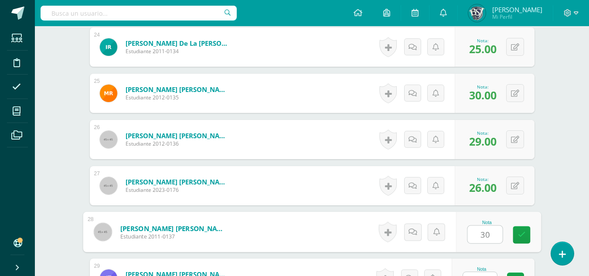
type input "30"
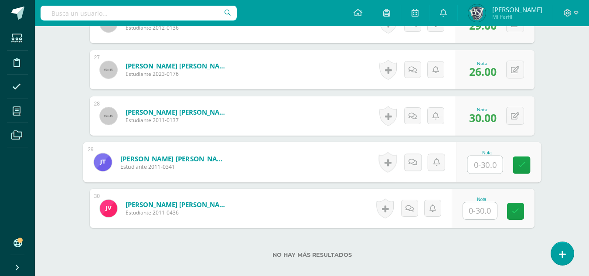
scroll to position [1499, 0]
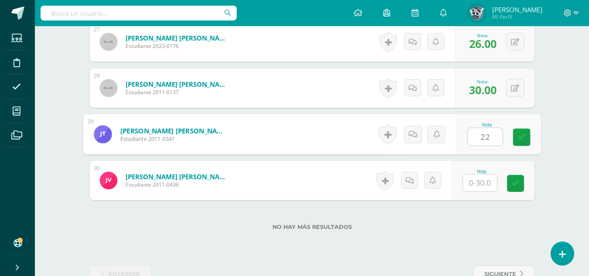
type input "22"
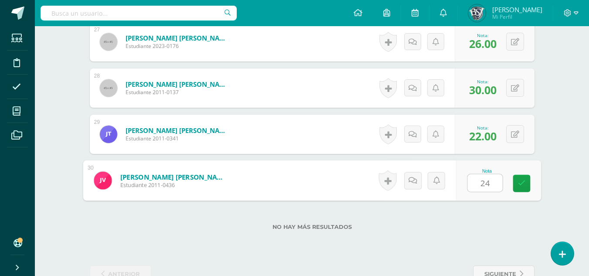
type input "24"
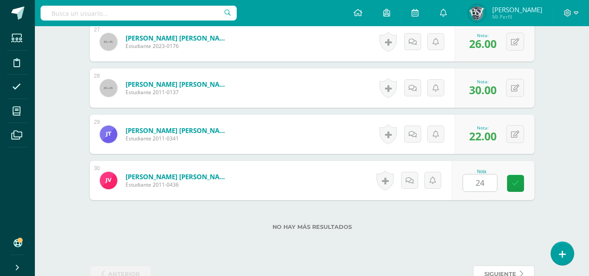
scroll to position [1506, 0]
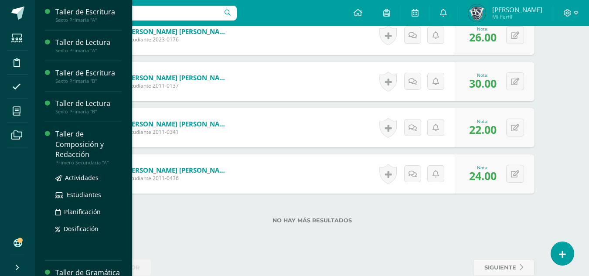
click at [84, 149] on div "Taller de Composición y Redacción" at bounding box center [88, 144] width 66 height 30
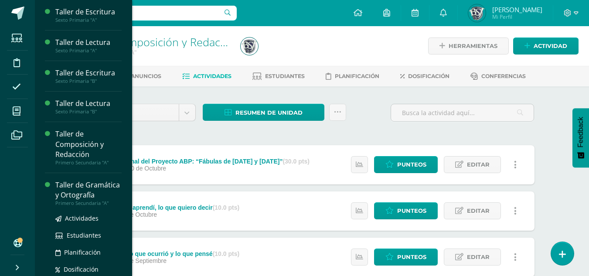
click at [69, 190] on div "Taller de Gramática y Ortografía" at bounding box center [88, 190] width 66 height 20
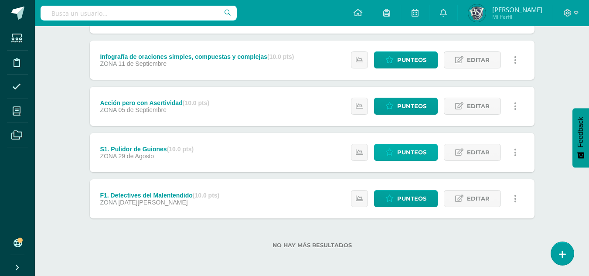
scroll to position [290, 0]
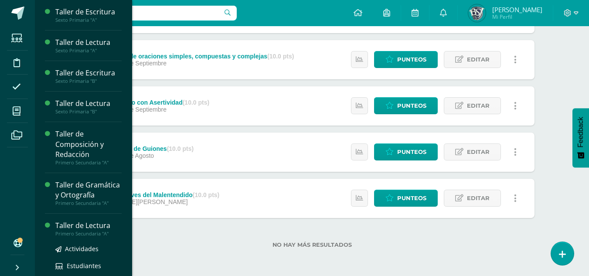
click at [65, 231] on div "Taller de Lectura" at bounding box center [88, 226] width 66 height 10
